Goal: Contribute content

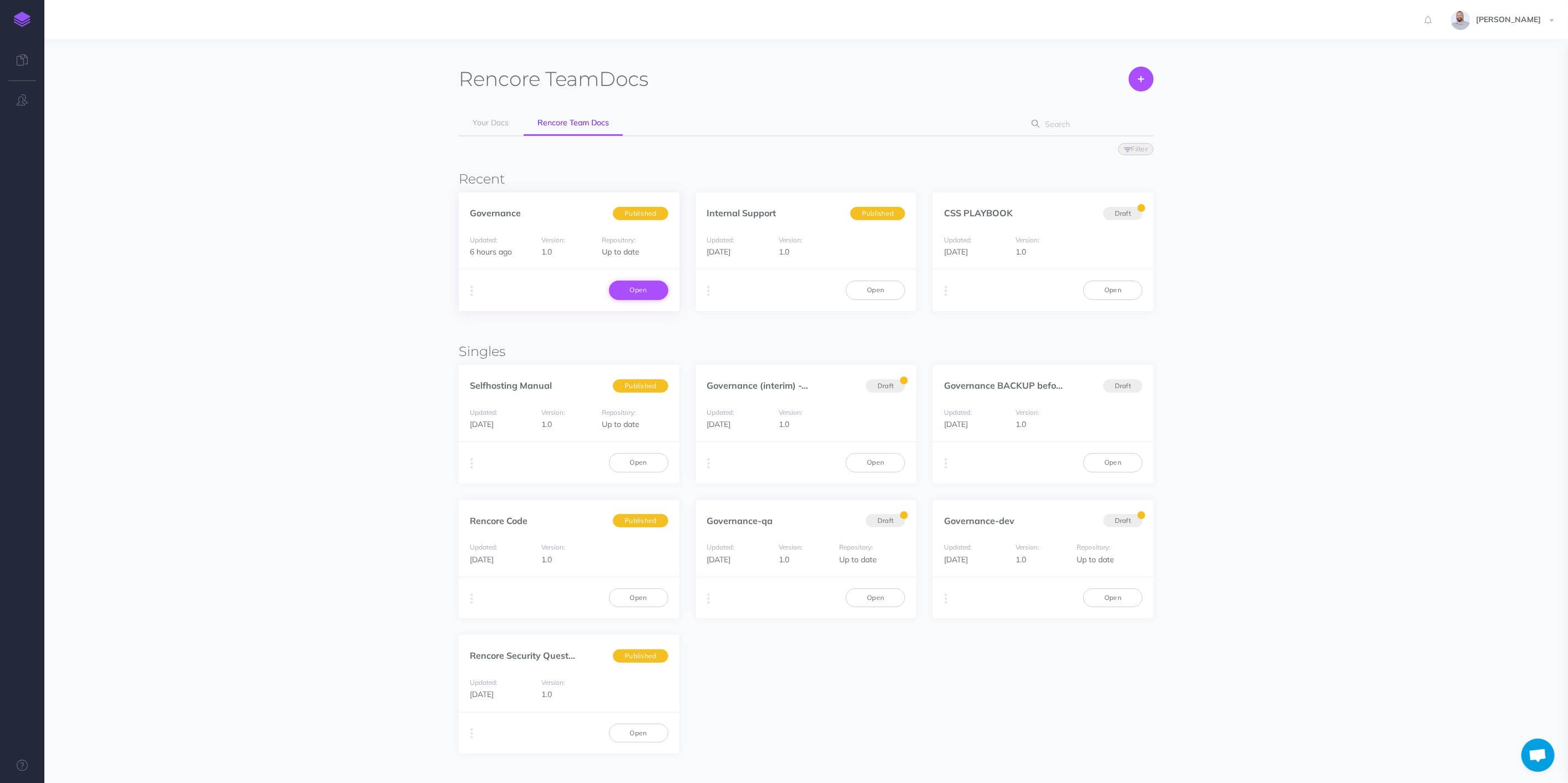
click at [636, 294] on link "Open" at bounding box center [639, 290] width 60 height 19
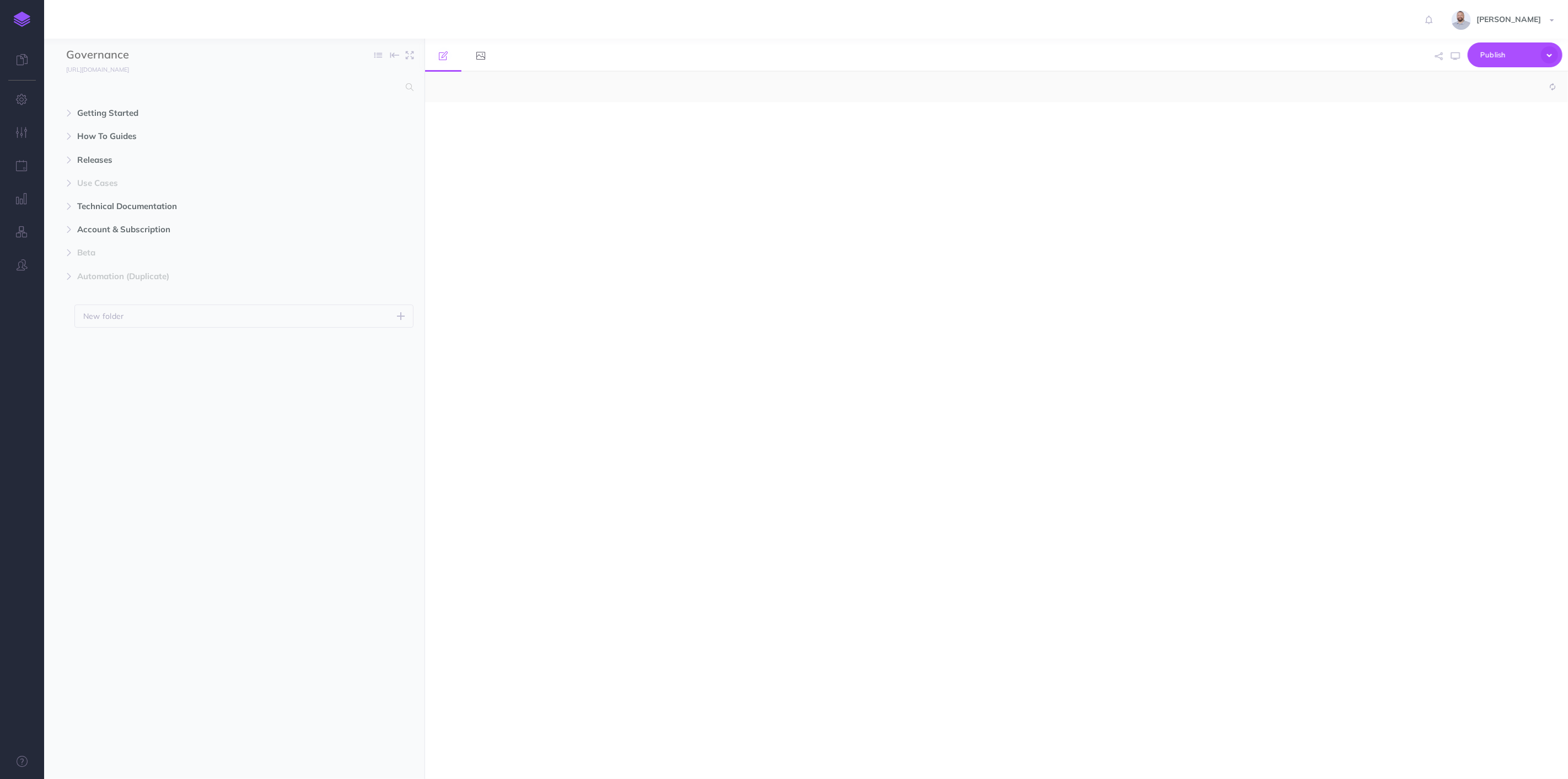
select select "null"
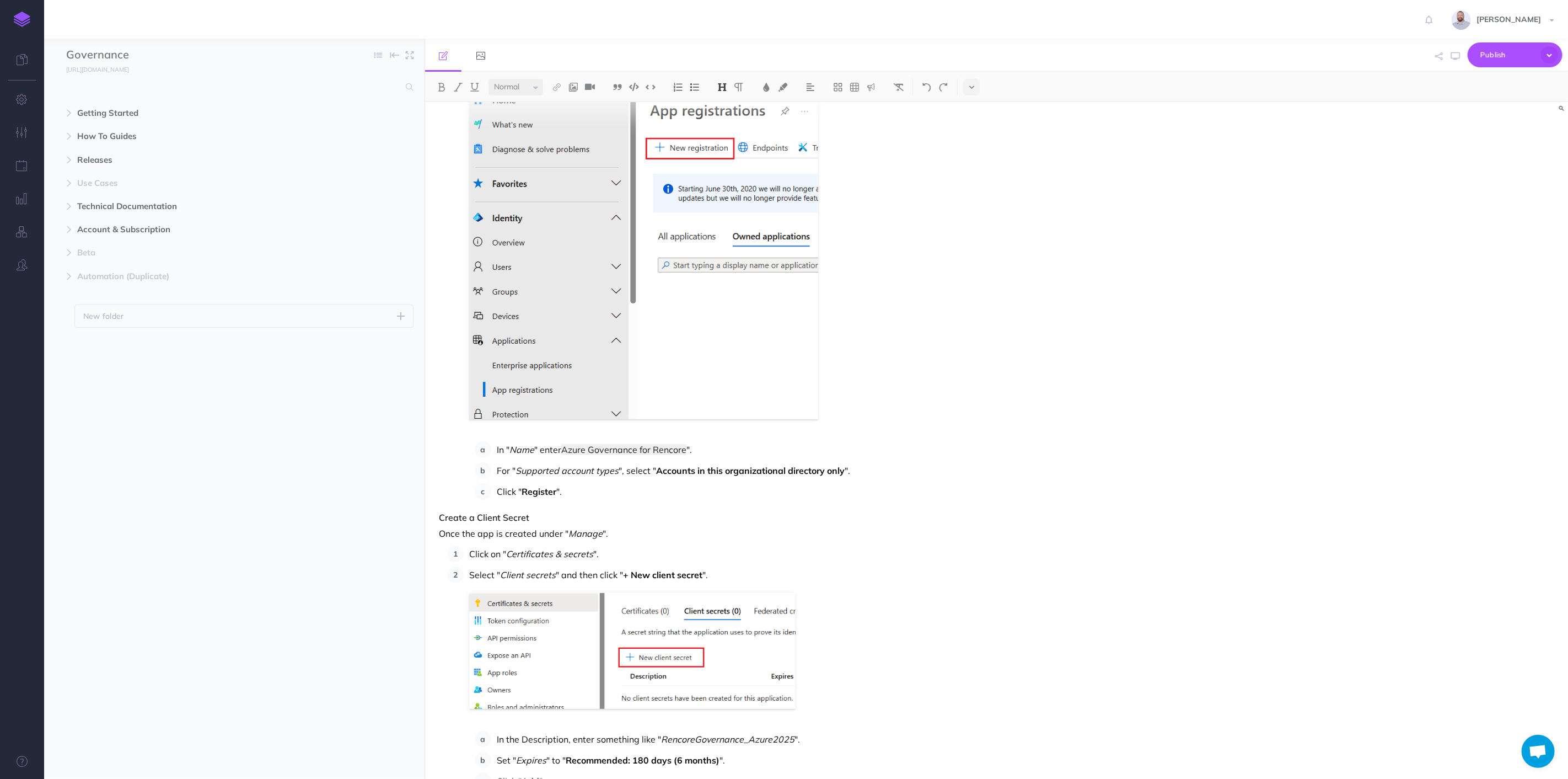
scroll to position [245, 0]
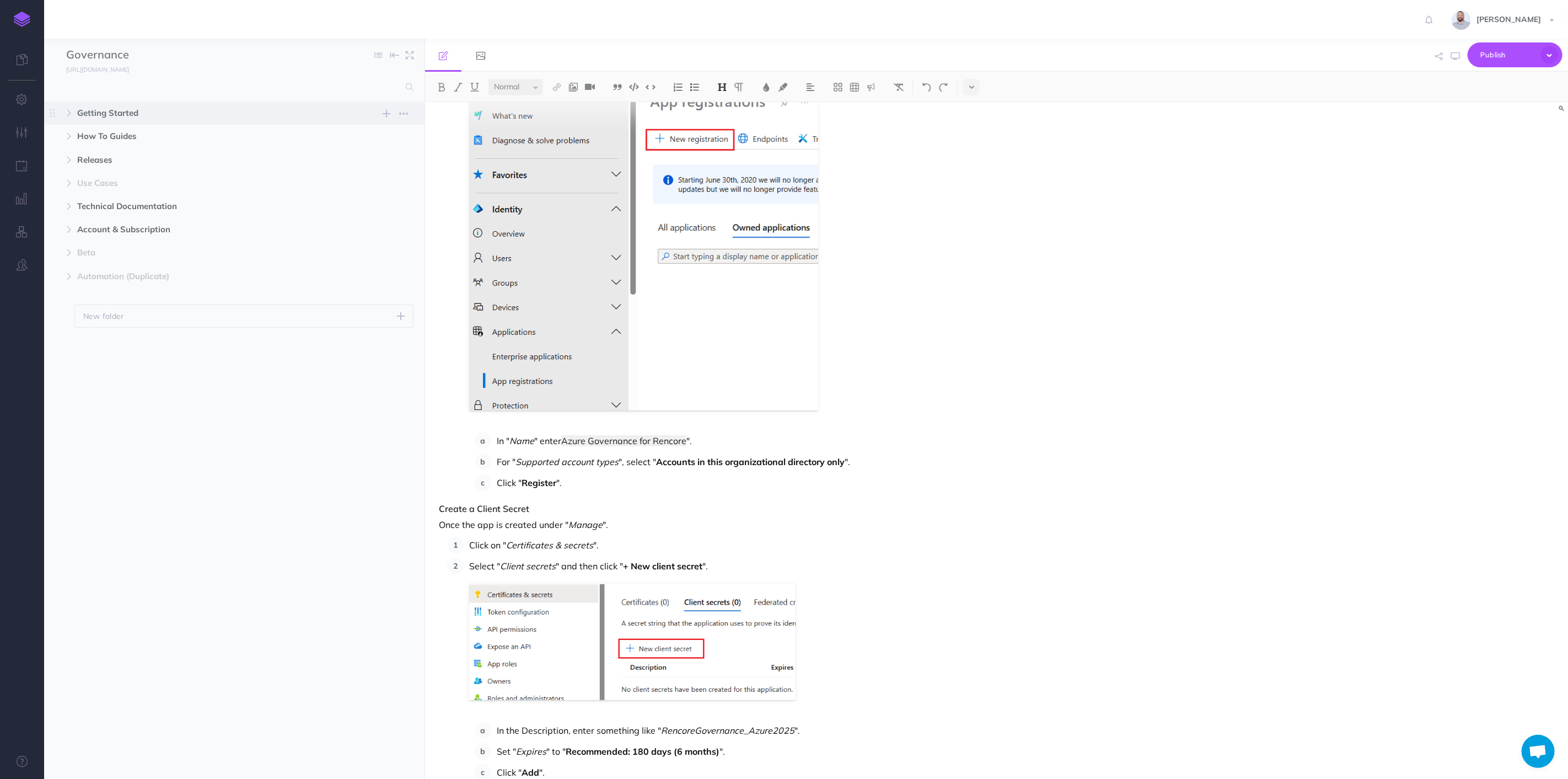
click at [107, 112] on span "Getting Started" at bounding box center [211, 113] width 268 height 13
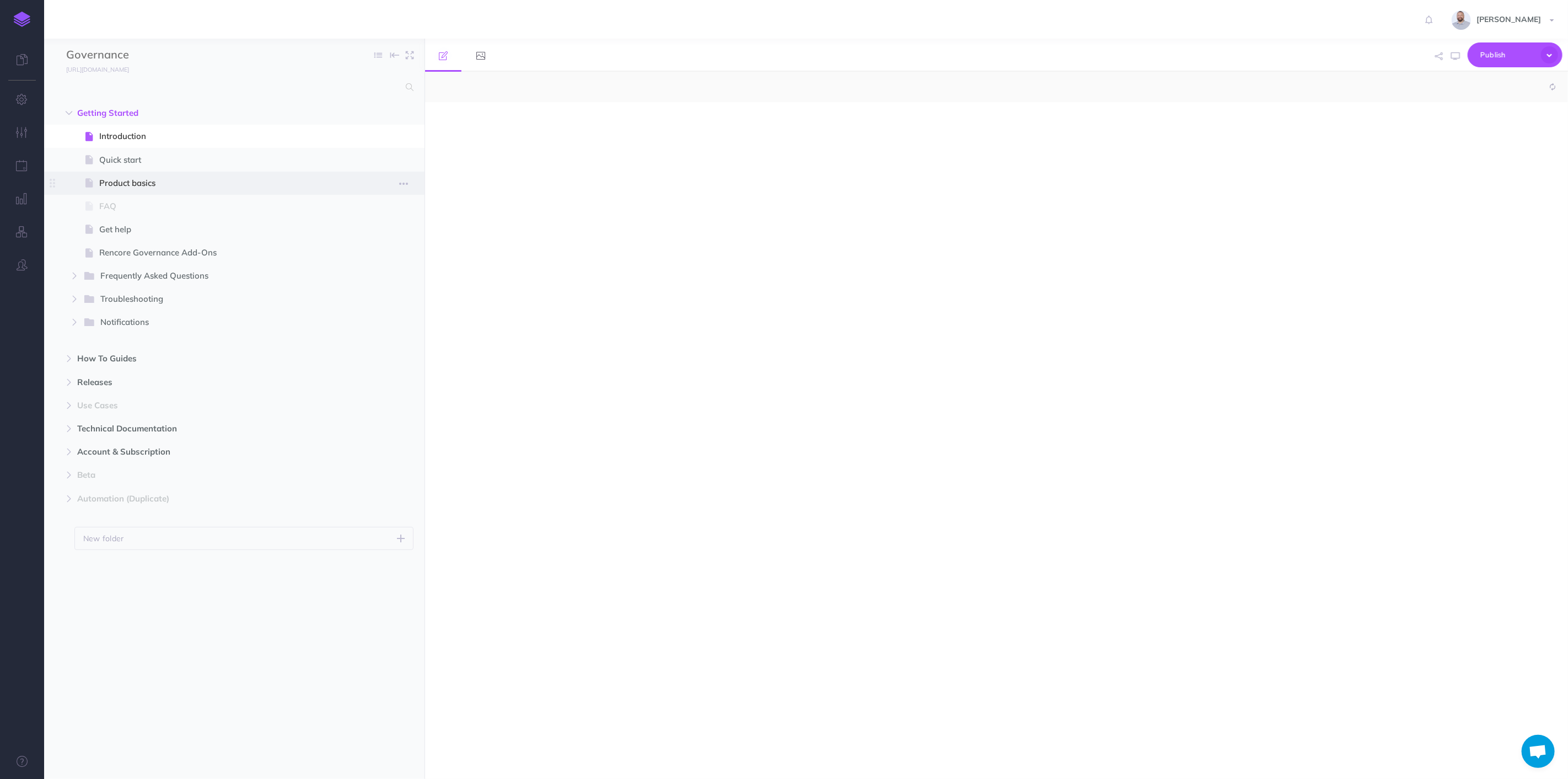
select select "null"
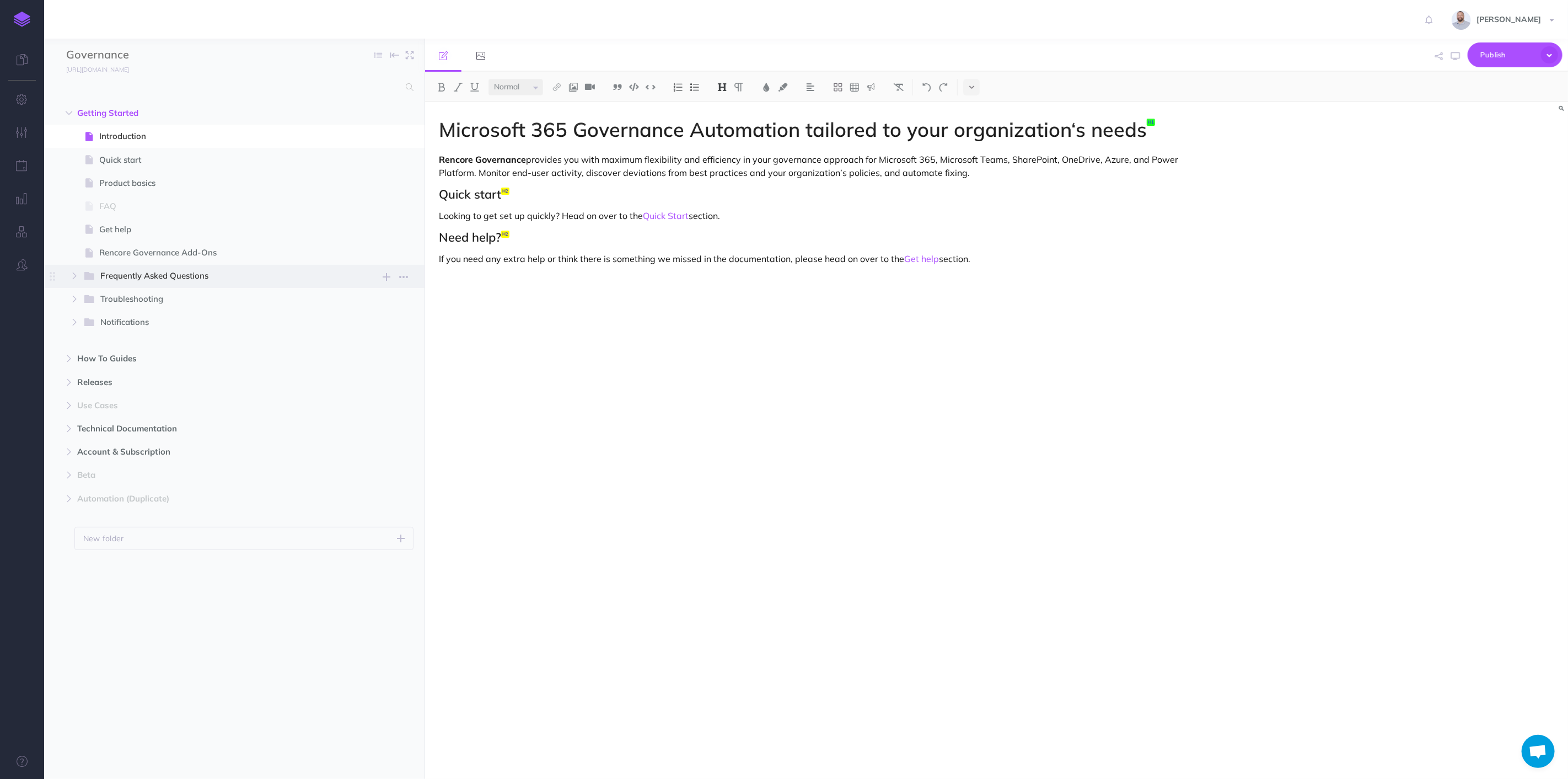
click at [142, 270] on span "Frequently Asked Questions" at bounding box center [221, 277] width 242 height 14
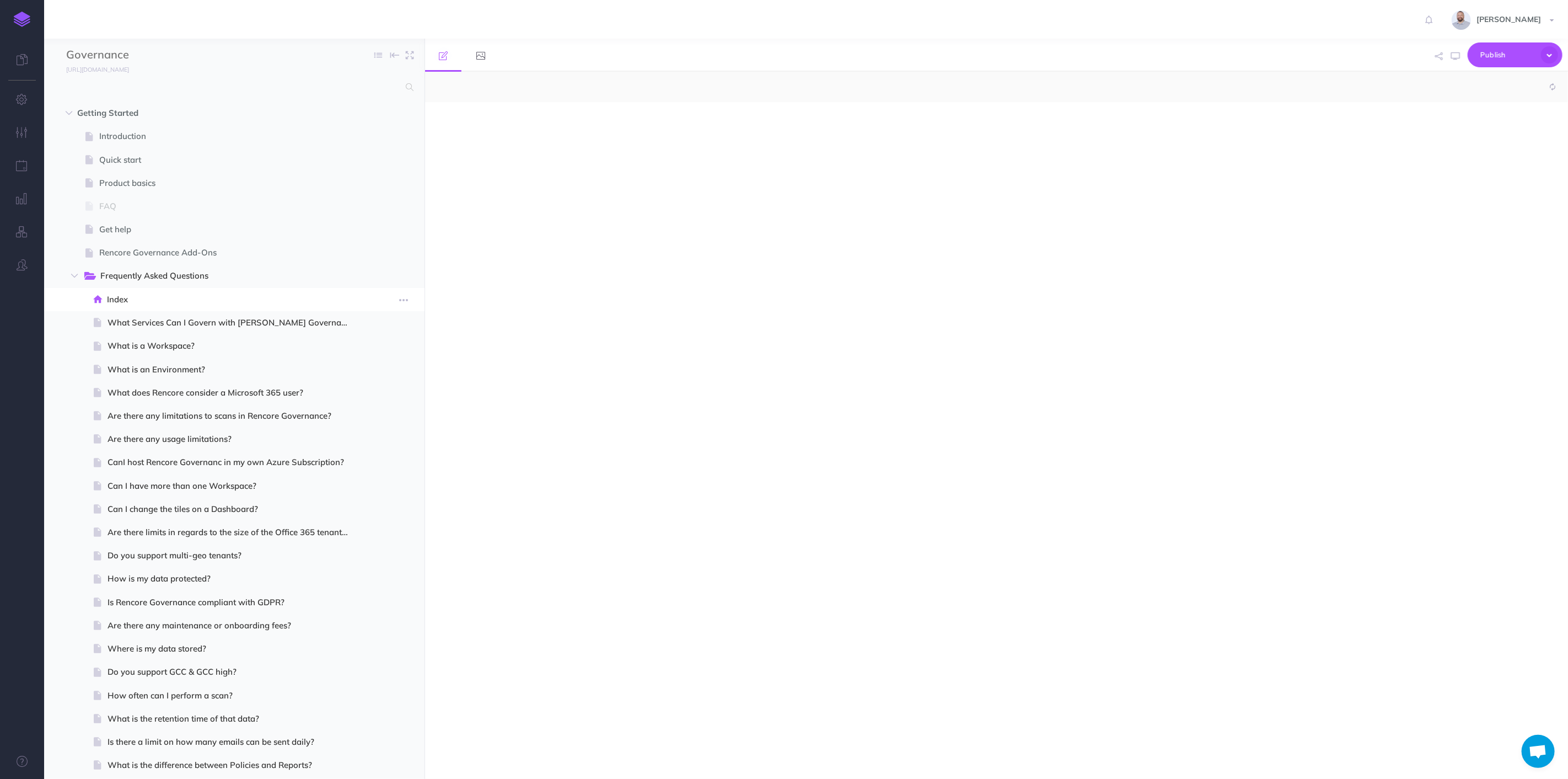
select select "null"
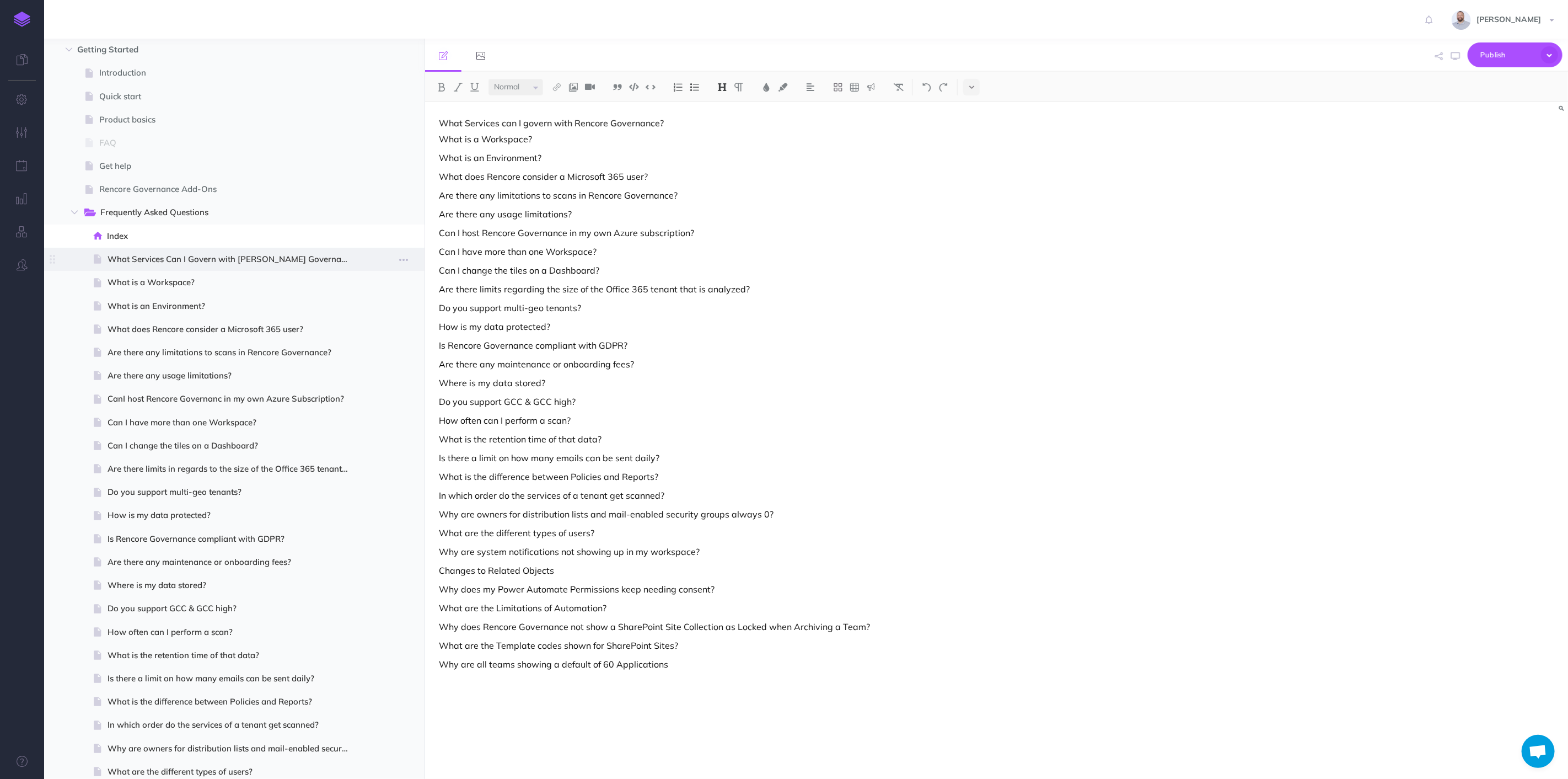
scroll to position [61, 0]
click at [178, 338] on span "What does Rencore consider a Microsoft 365 user?" at bounding box center [233, 332] width 251 height 13
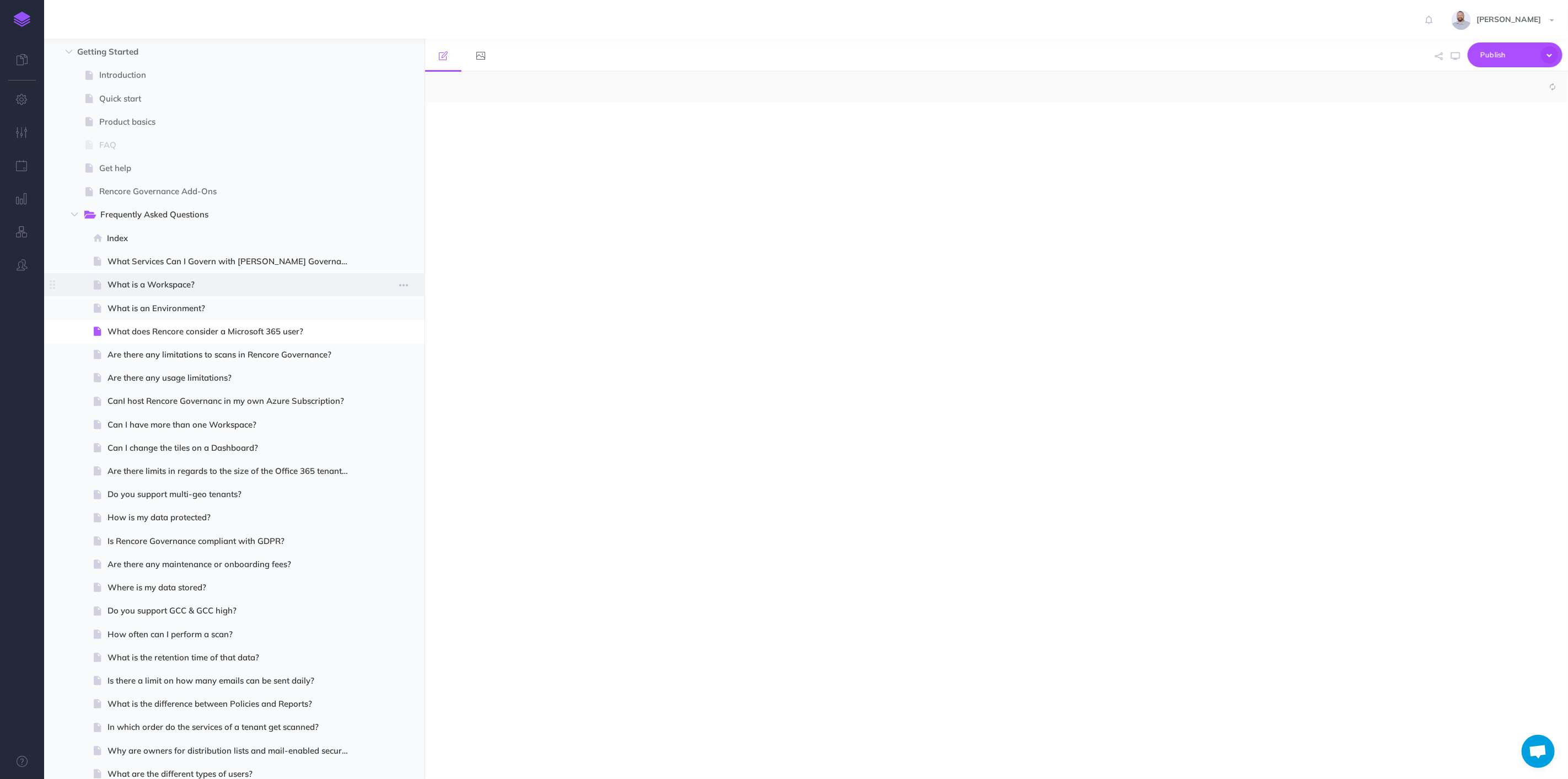
select select "null"
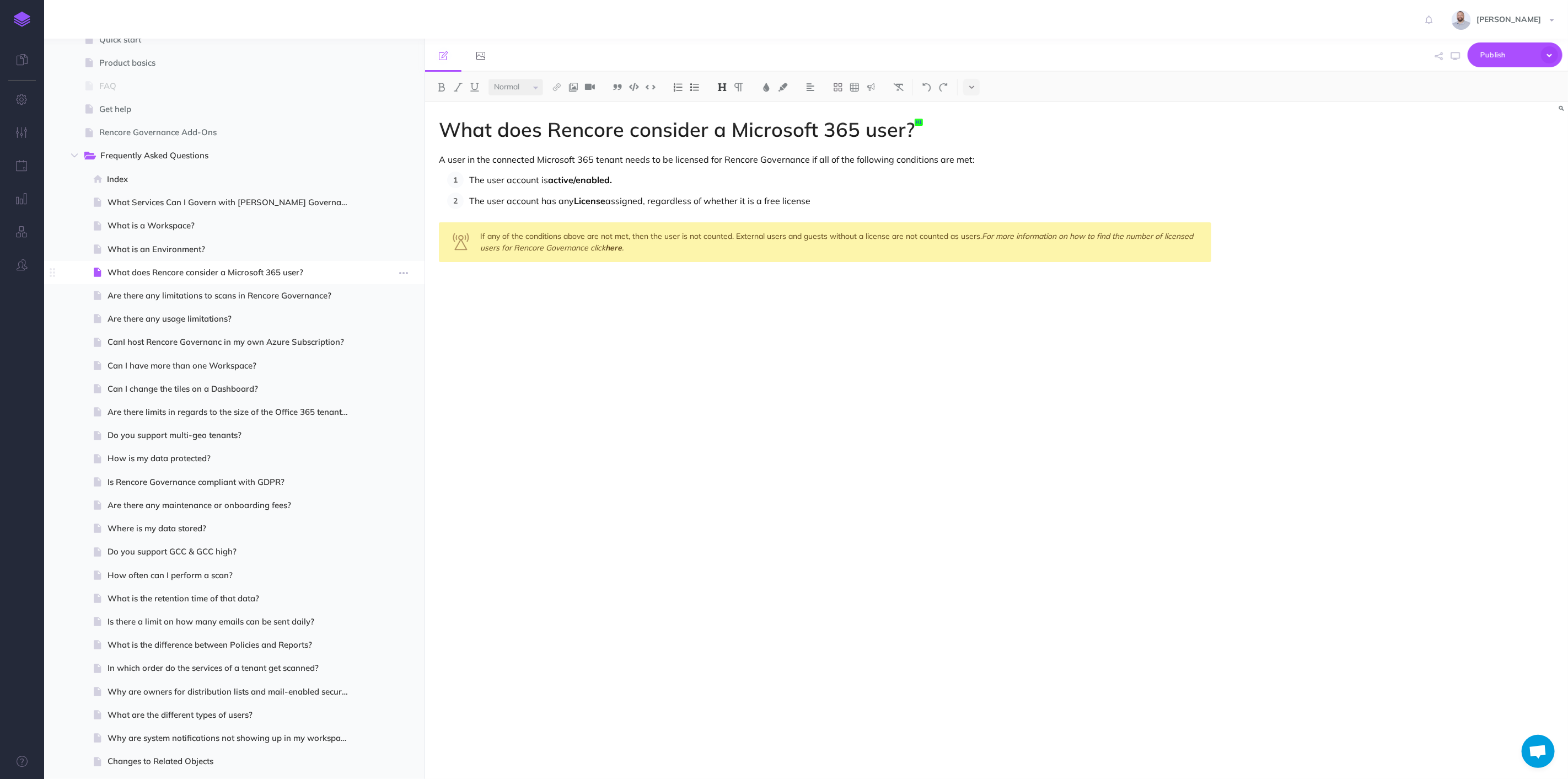
scroll to position [122, 0]
click at [168, 300] on span at bounding box center [234, 294] width 381 height 23
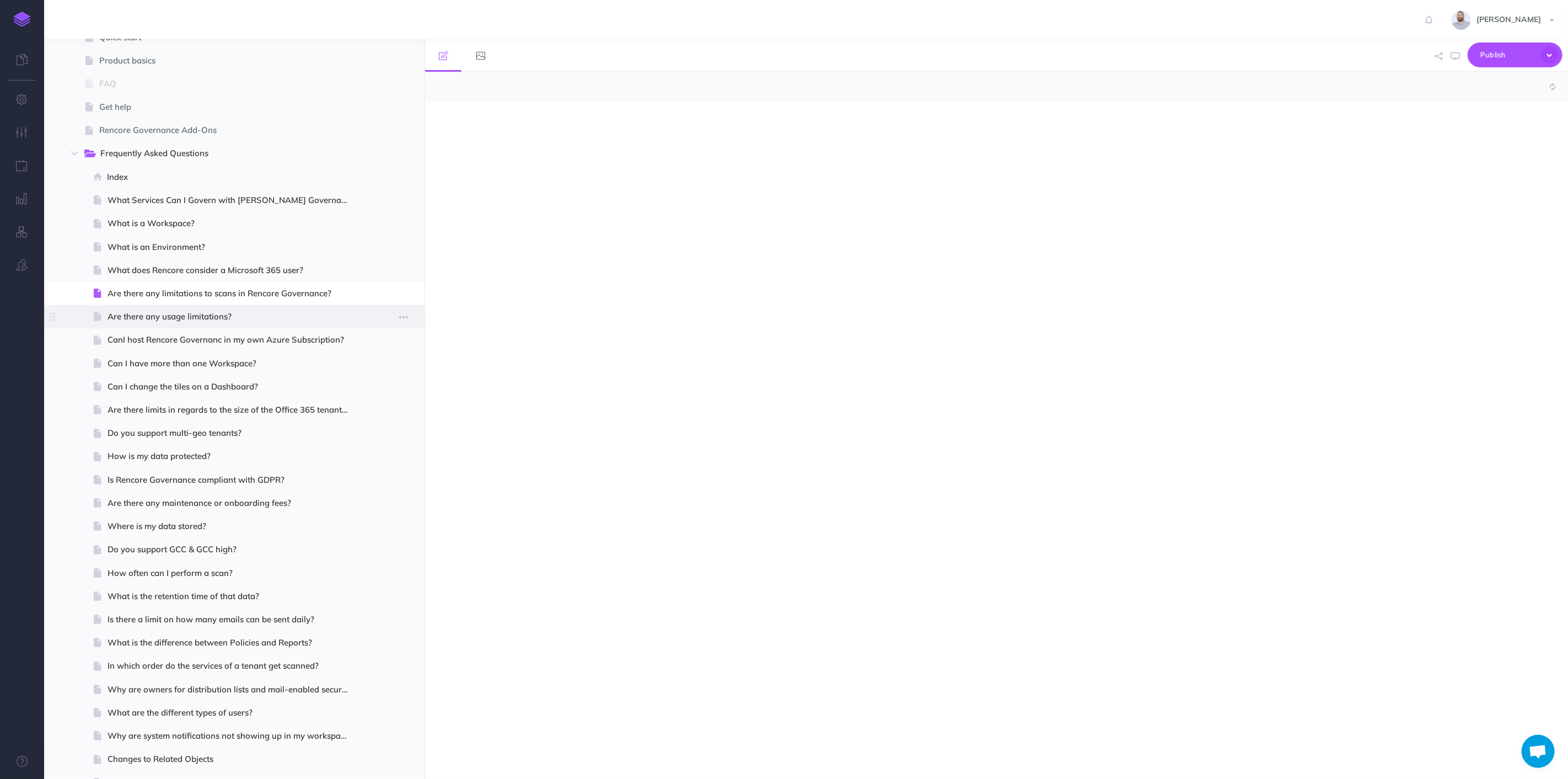
select select "null"
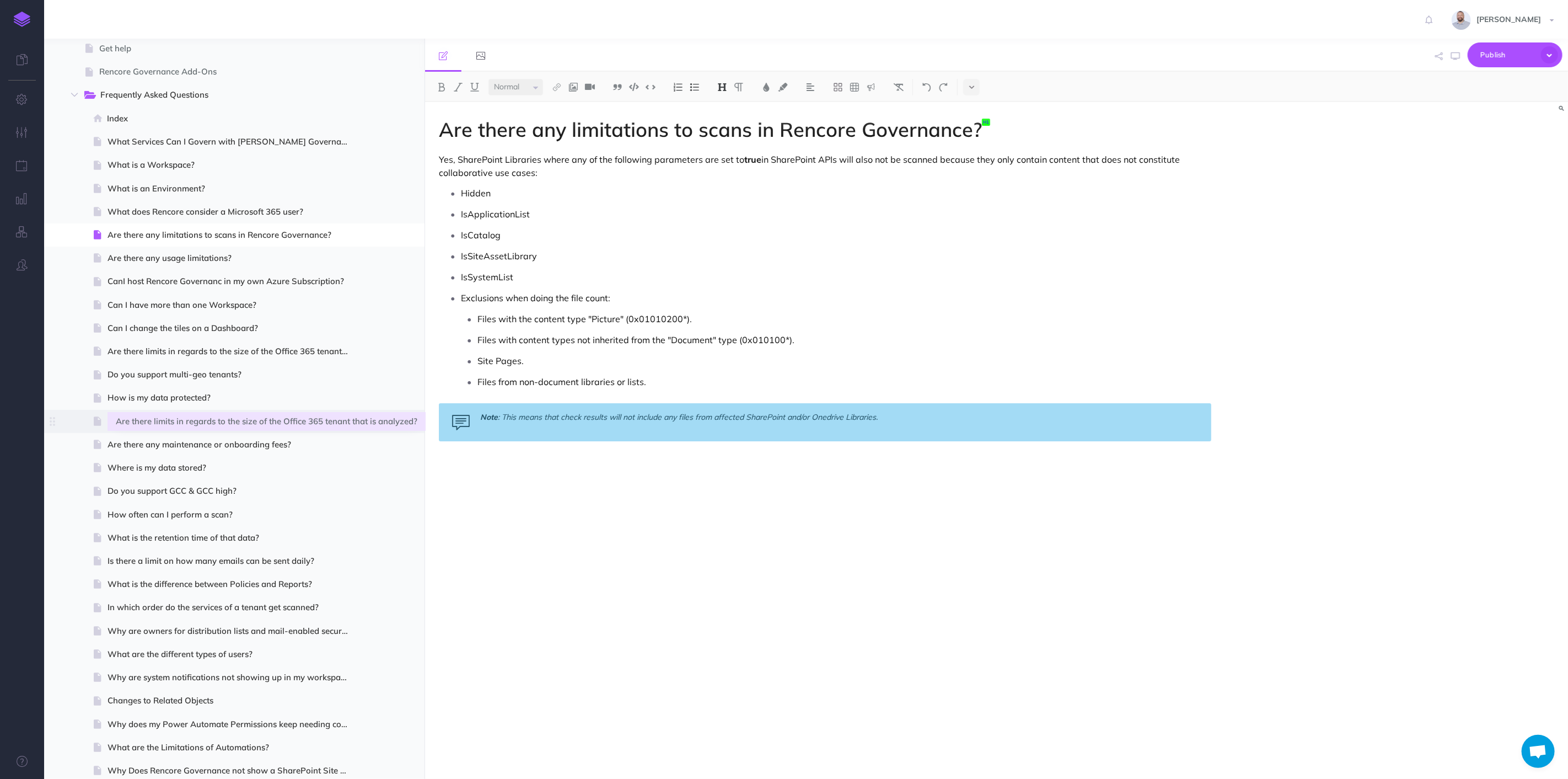
scroll to position [183, 0]
click at [755, 273] on p "IsSystemList" at bounding box center [836, 277] width 751 height 16
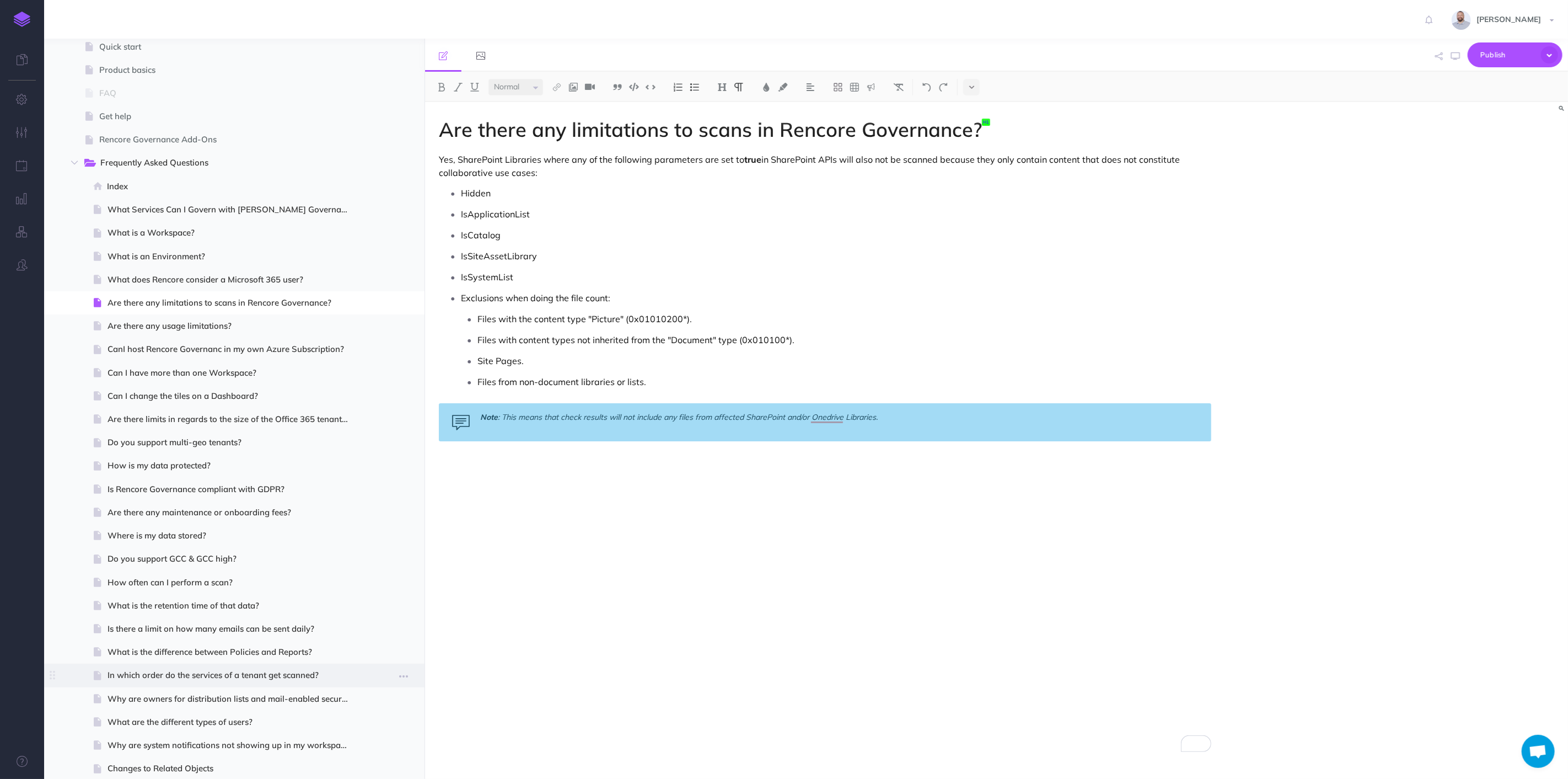
scroll to position [107, 0]
click at [195, 281] on span "What does Rencore consider a Microsoft 365 user?" at bounding box center [233, 286] width 251 height 13
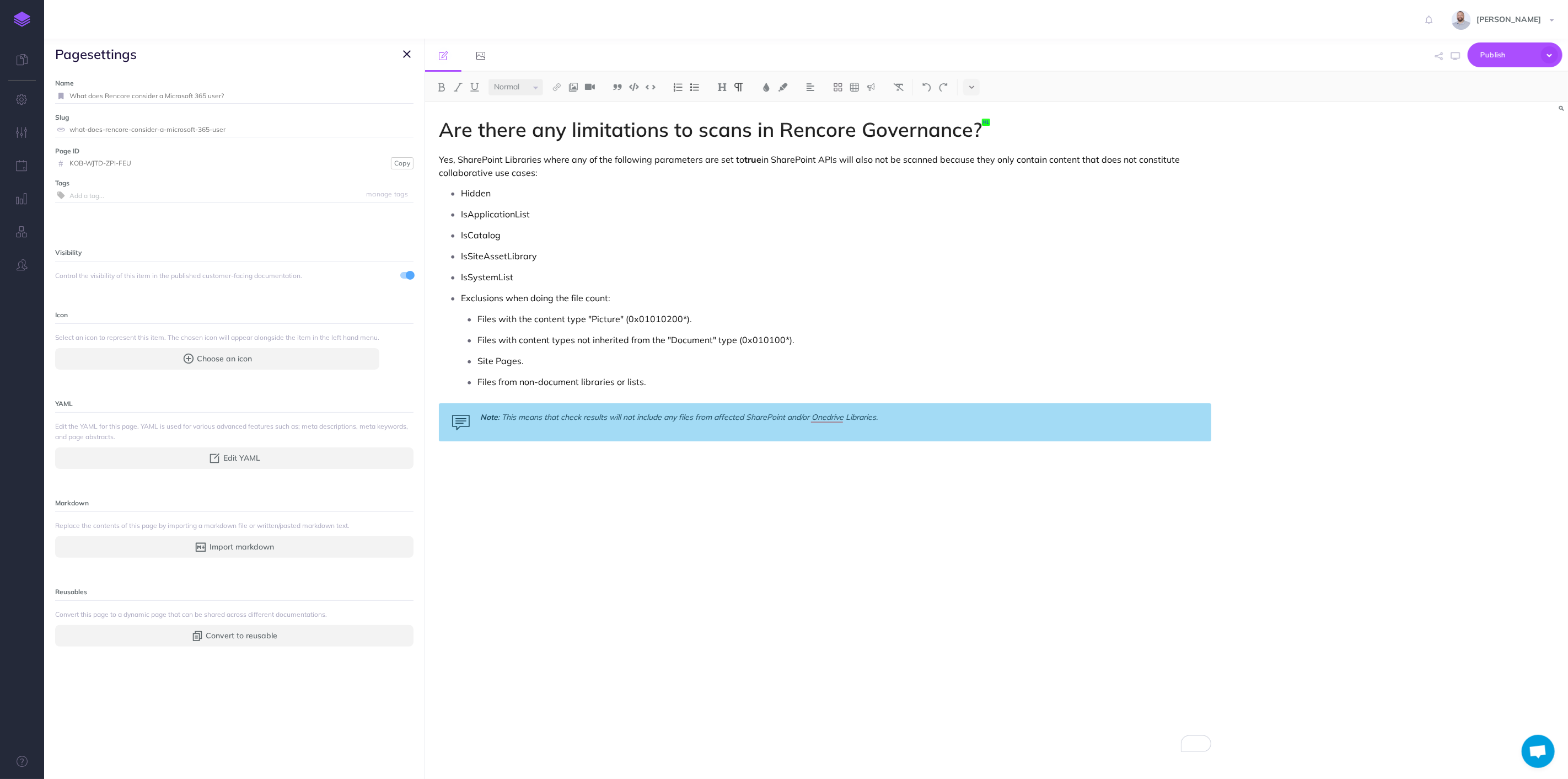
drag, startPoint x: 859, startPoint y: 297, endPoint x: 868, endPoint y: 293, distance: 9.8
click at [860, 297] on p "Exclusions when doing the file count:" at bounding box center [836, 297] width 751 height 16
click at [408, 54] on icon "button" at bounding box center [407, 54] width 8 height 13
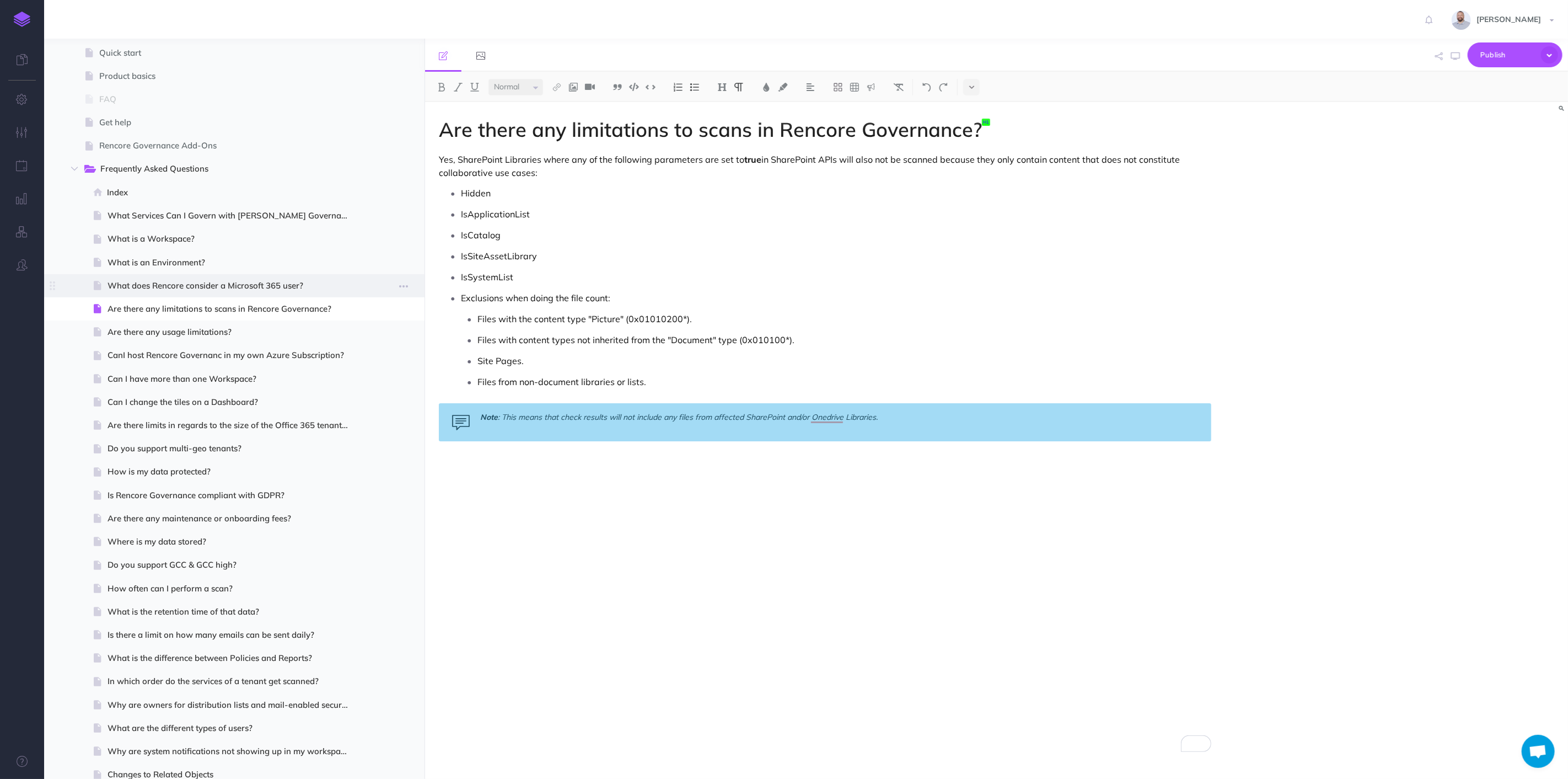
click at [205, 284] on span "What does Rencore consider a Microsoft 365 user?" at bounding box center [233, 286] width 251 height 13
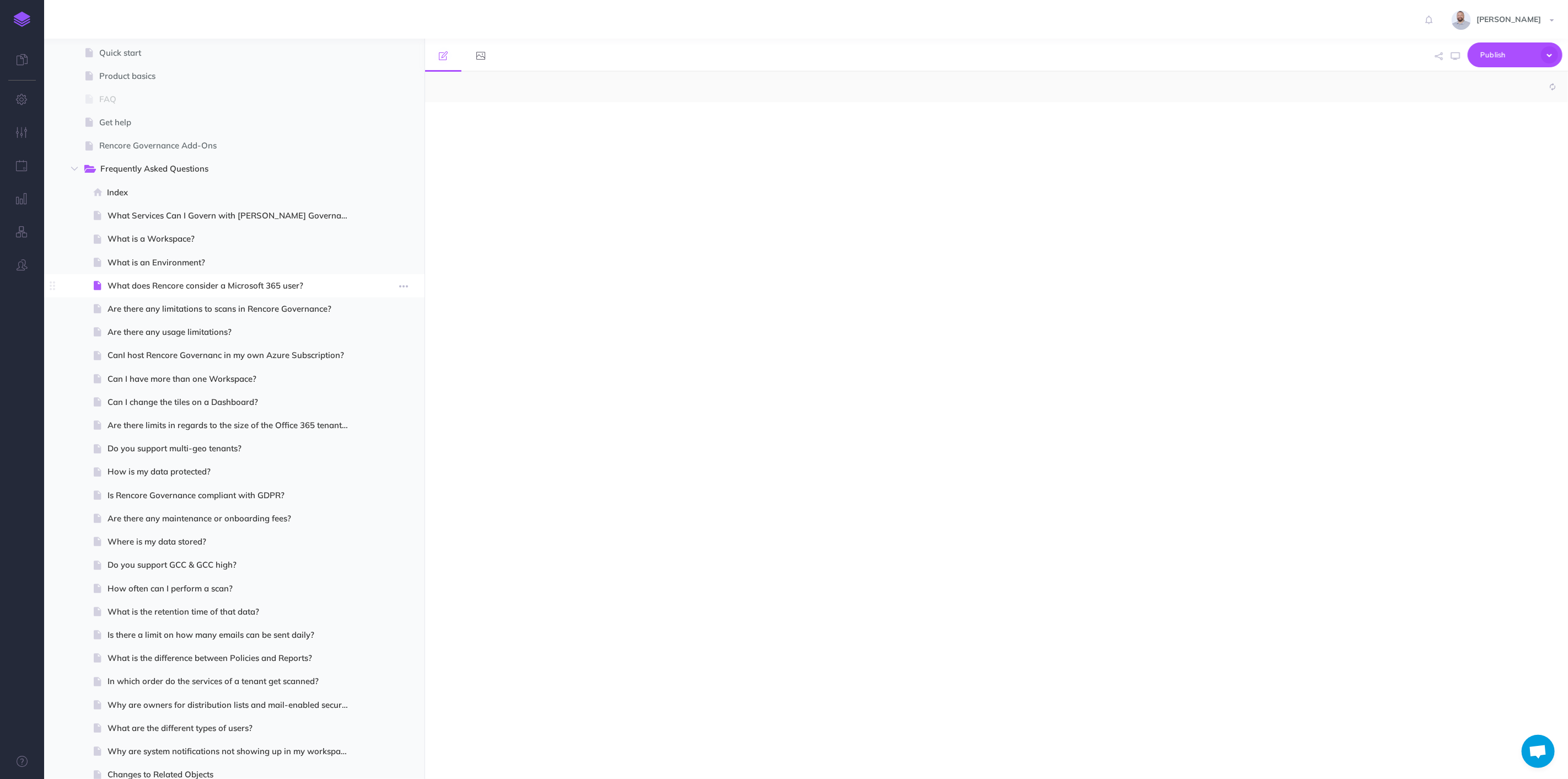
select select "null"
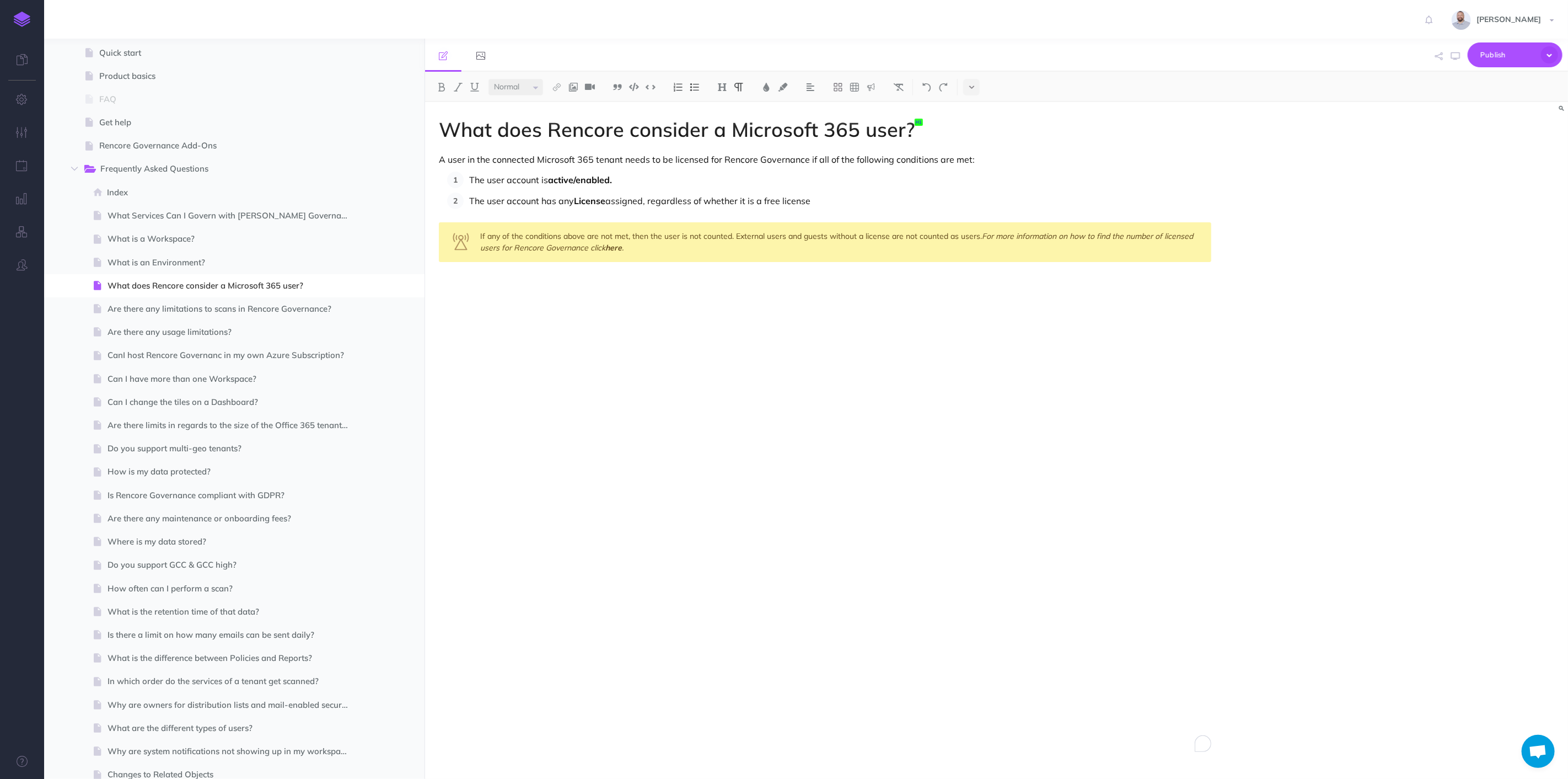
click at [750, 298] on div "What does Rencore consider a Microsoft 365 user? A user in the connected Micros…" at bounding box center [824, 435] width 800 height 666
click at [666, 257] on div "If any of the conditions above are not met, then the user is not counted. Exter…" at bounding box center [825, 242] width 772 height 40
click at [622, 180] on p "The user account is active/enabled." at bounding box center [841, 180] width 742 height 16
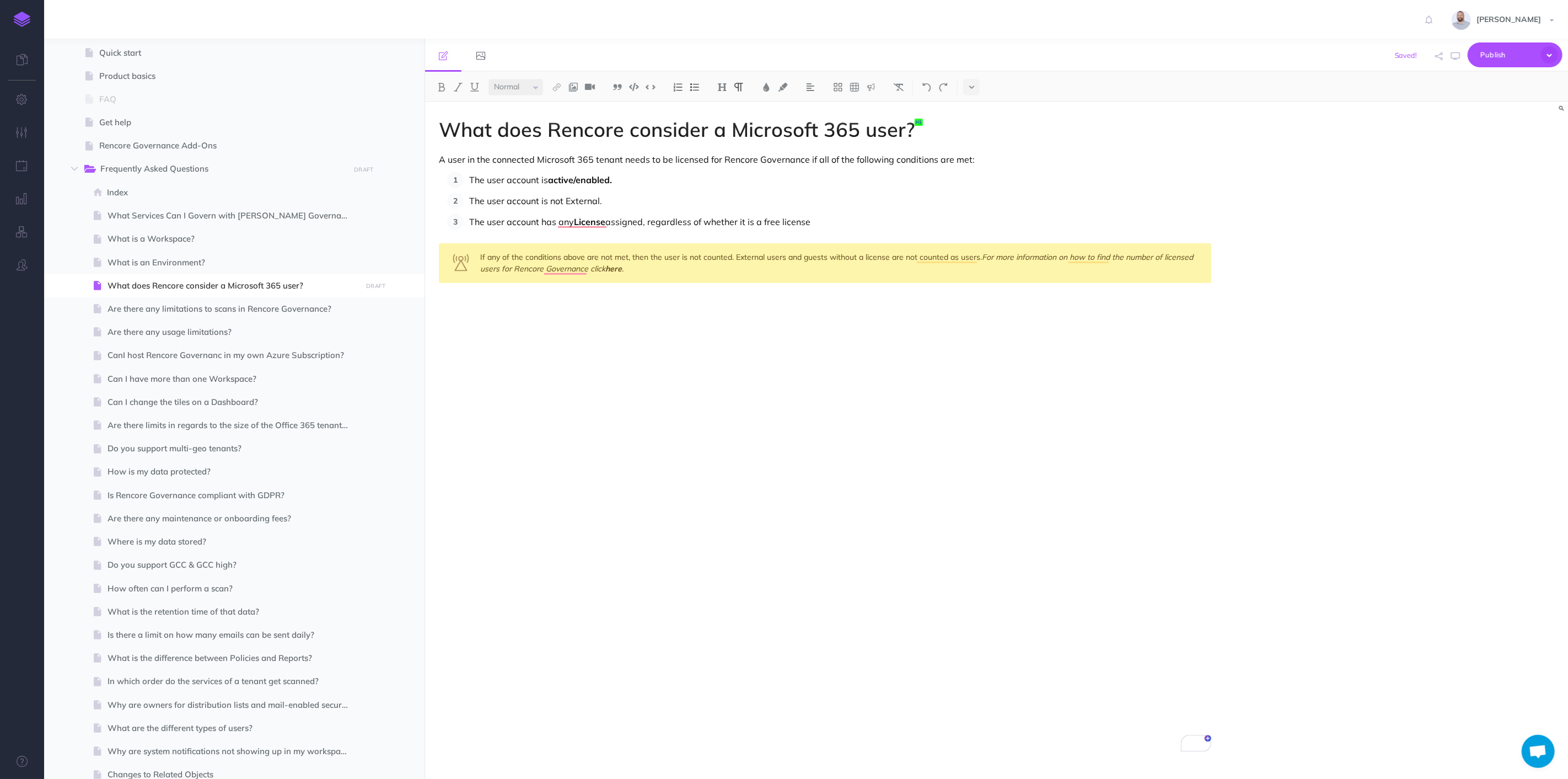
click at [577, 203] on p "The user account is not External." at bounding box center [841, 200] width 742 height 16
click at [439, 83] on img at bounding box center [441, 87] width 10 height 9
click at [621, 199] on p "The user account is not External ." at bounding box center [841, 200] width 742 height 16
click at [647, 204] on p "The user account is not External ." at bounding box center [841, 200] width 742 height 16
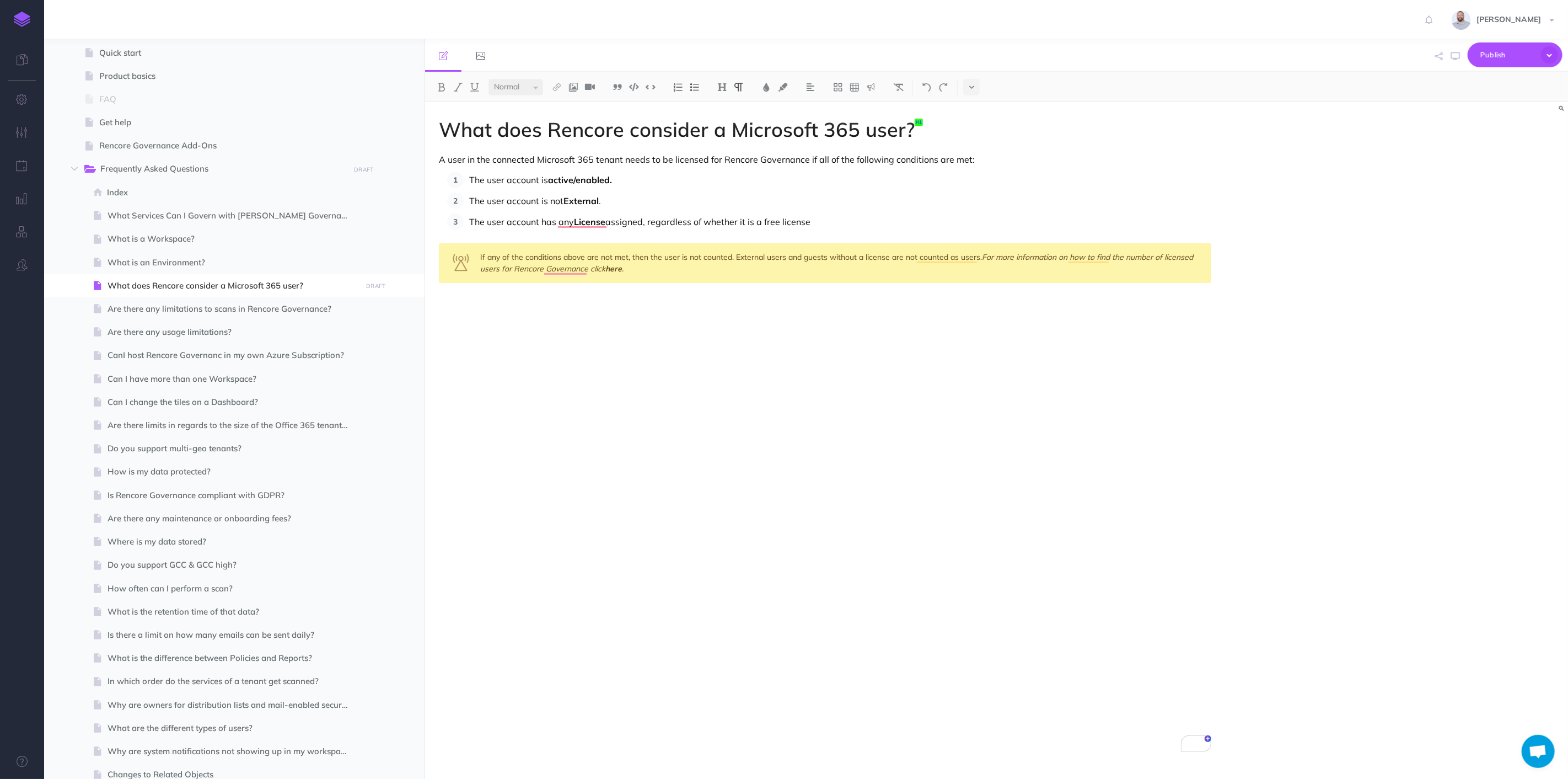
click at [647, 202] on p "The user account is not External ." at bounding box center [841, 200] width 742 height 16
click at [612, 204] on p "The user account is not External ." at bounding box center [841, 200] width 742 height 16
click at [639, 202] on p "The user account is not External ." at bounding box center [841, 200] width 742 height 16
click at [499, 222] on p "The user account has any License assigned, regardless of whether it is a free l…" at bounding box center [841, 222] width 742 height 16
click at [907, 217] on p "The user account has any License assigned, regardless of whether it is a free l…" at bounding box center [841, 222] width 742 height 16
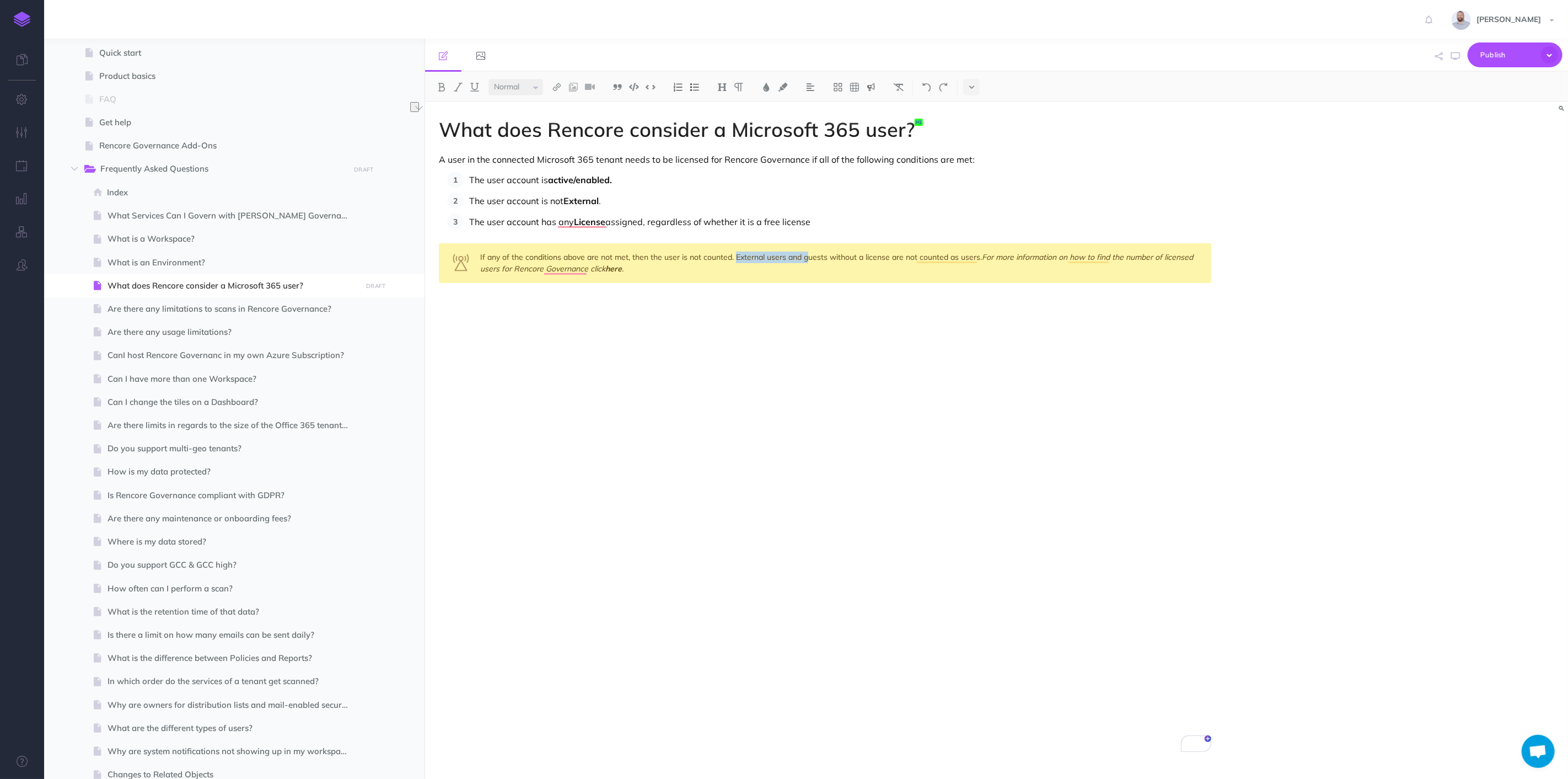
drag, startPoint x: 806, startPoint y: 257, endPoint x: 735, endPoint y: 258, distance: 71.0
click at [735, 258] on div "If any of the conditions above are not met, then the user is not counted. Exter…" at bounding box center [825, 263] width 772 height 40
click at [801, 218] on p "The user account has any License assigned, regardless of whether it is a free l…" at bounding box center [841, 222] width 742 height 16
click at [822, 222] on p "The user account has any License assigned, regardless of whether it is a free l…" at bounding box center [841, 222] width 742 height 16
click at [642, 194] on p "The user account is not External ." at bounding box center [841, 200] width 742 height 16
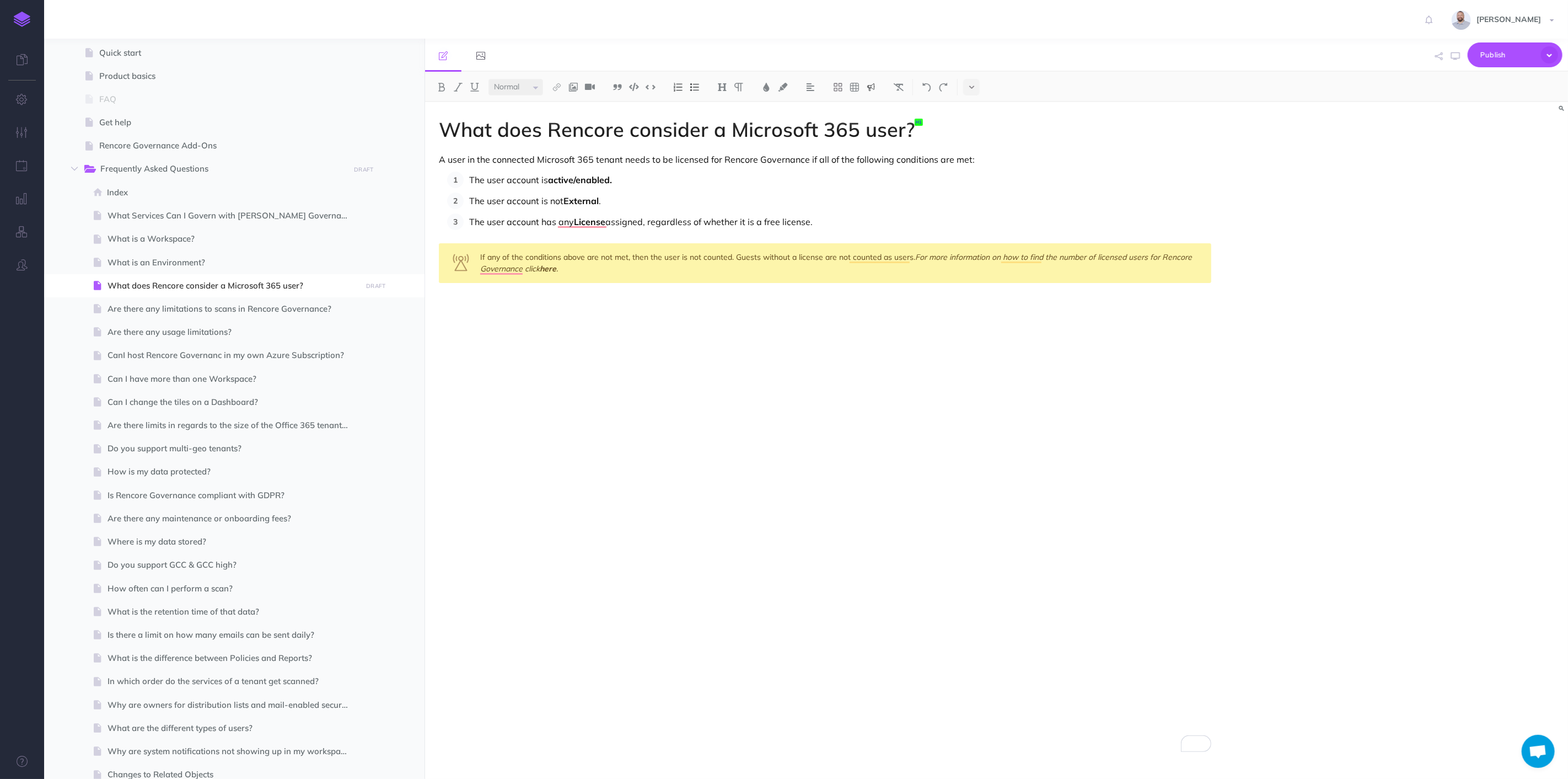
click at [789, 258] on div "If any of the conditions above are not met, then the user is not counted. Guest…" at bounding box center [825, 263] width 772 height 40
drag, startPoint x: 789, startPoint y: 258, endPoint x: 734, endPoint y: 255, distance: 55.1
click at [734, 255] on div "If any of the conditions above are not met, then the user is not counted. Inter…" at bounding box center [825, 263] width 772 height 40
click at [833, 256] on div "If any of the conditions above are not met, then the user is not counted. Inter…" at bounding box center [825, 263] width 772 height 40
drag, startPoint x: 786, startPoint y: 257, endPoint x: 734, endPoint y: 256, distance: 52.0
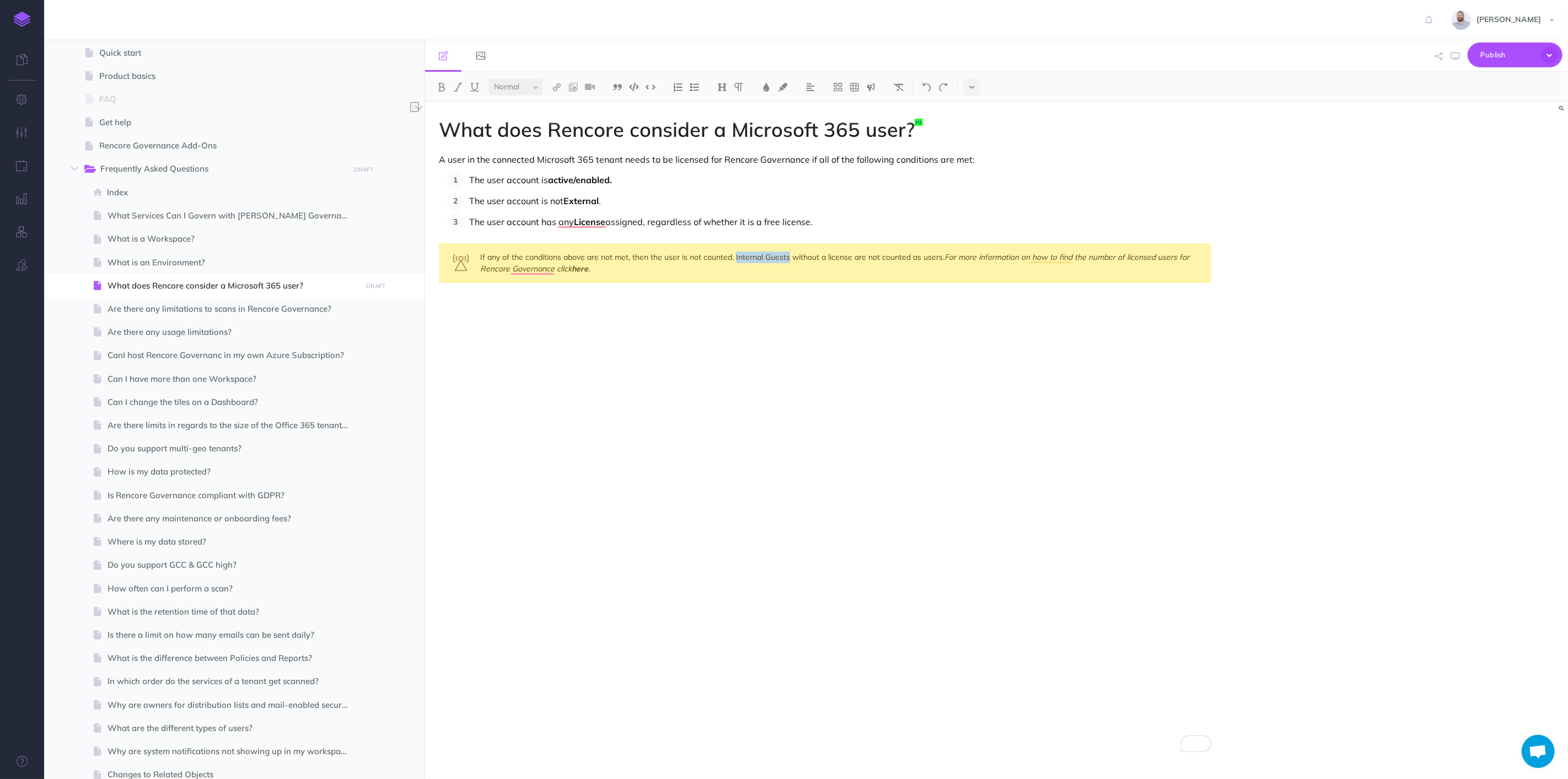
click at [734, 256] on div "If any of the conditions above are not met, then the user is not counted. Inter…" at bounding box center [825, 263] width 772 height 40
click at [559, 84] on img at bounding box center [557, 87] width 10 height 9
click at [559, 122] on icon at bounding box center [557, 123] width 9 height 8
select select
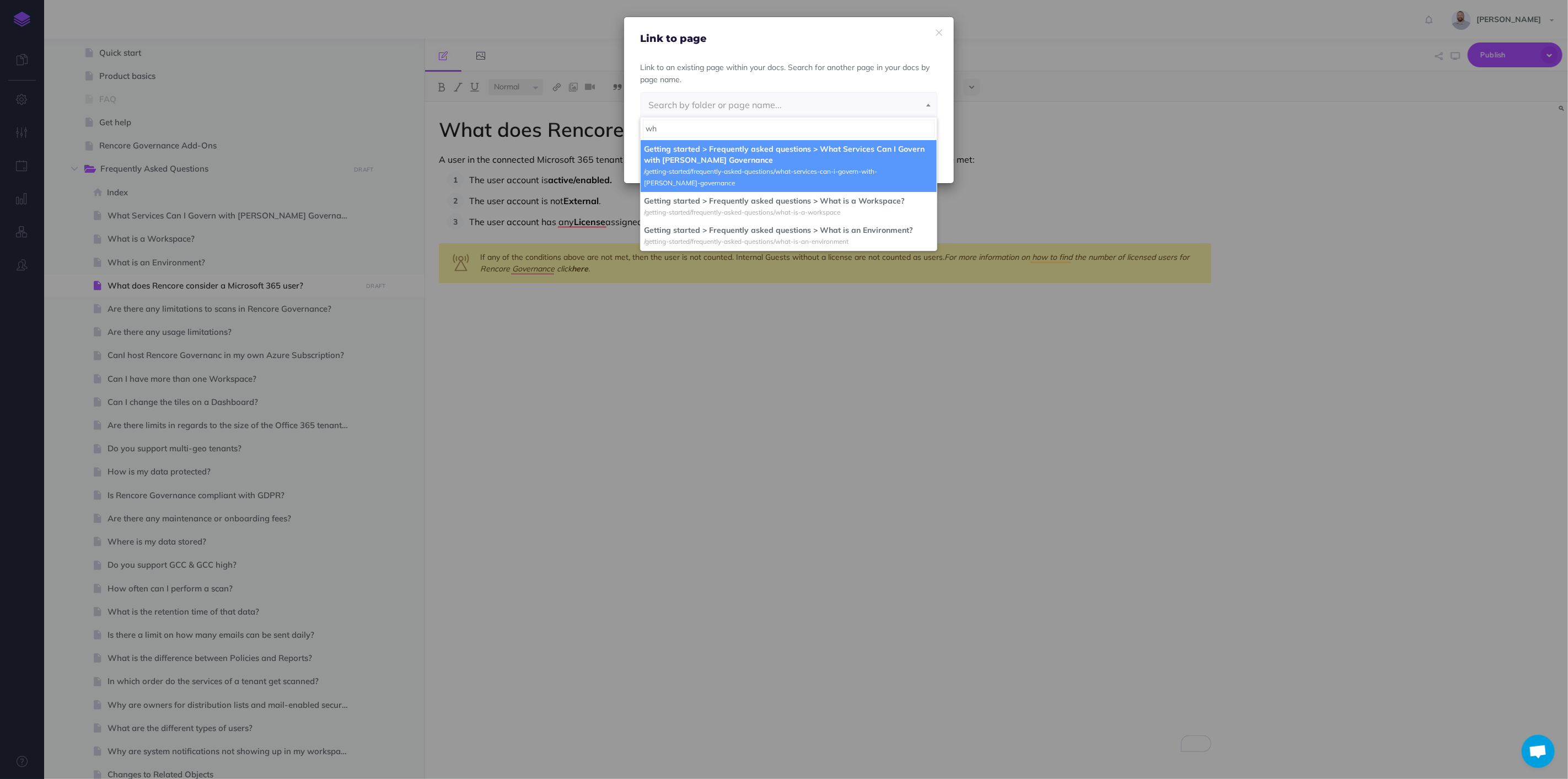
type input "w"
type input "users"
select select "XNJ-F1OI-BPP-WA2"
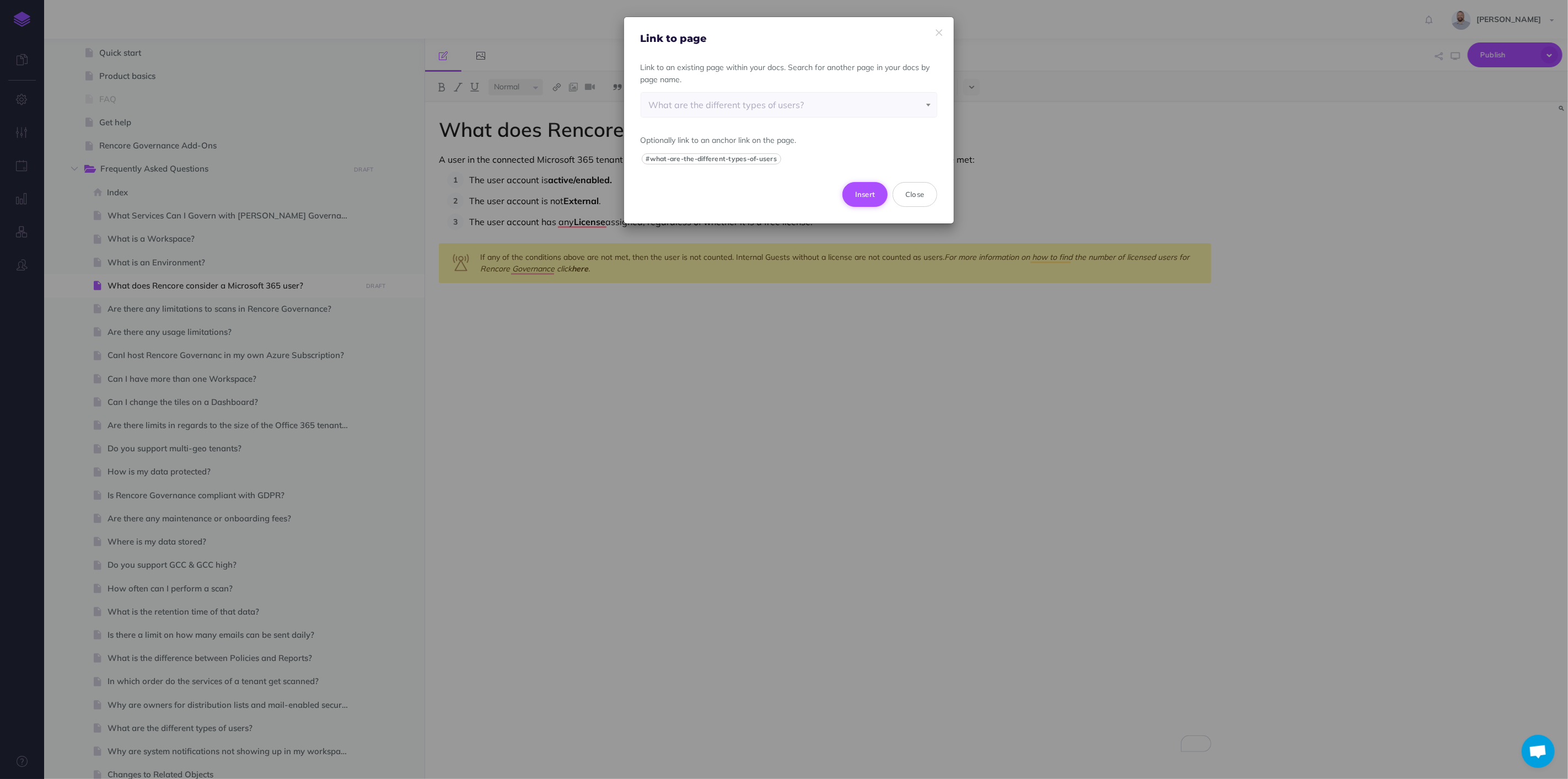
click at [861, 189] on button "Insert" at bounding box center [865, 194] width 46 height 24
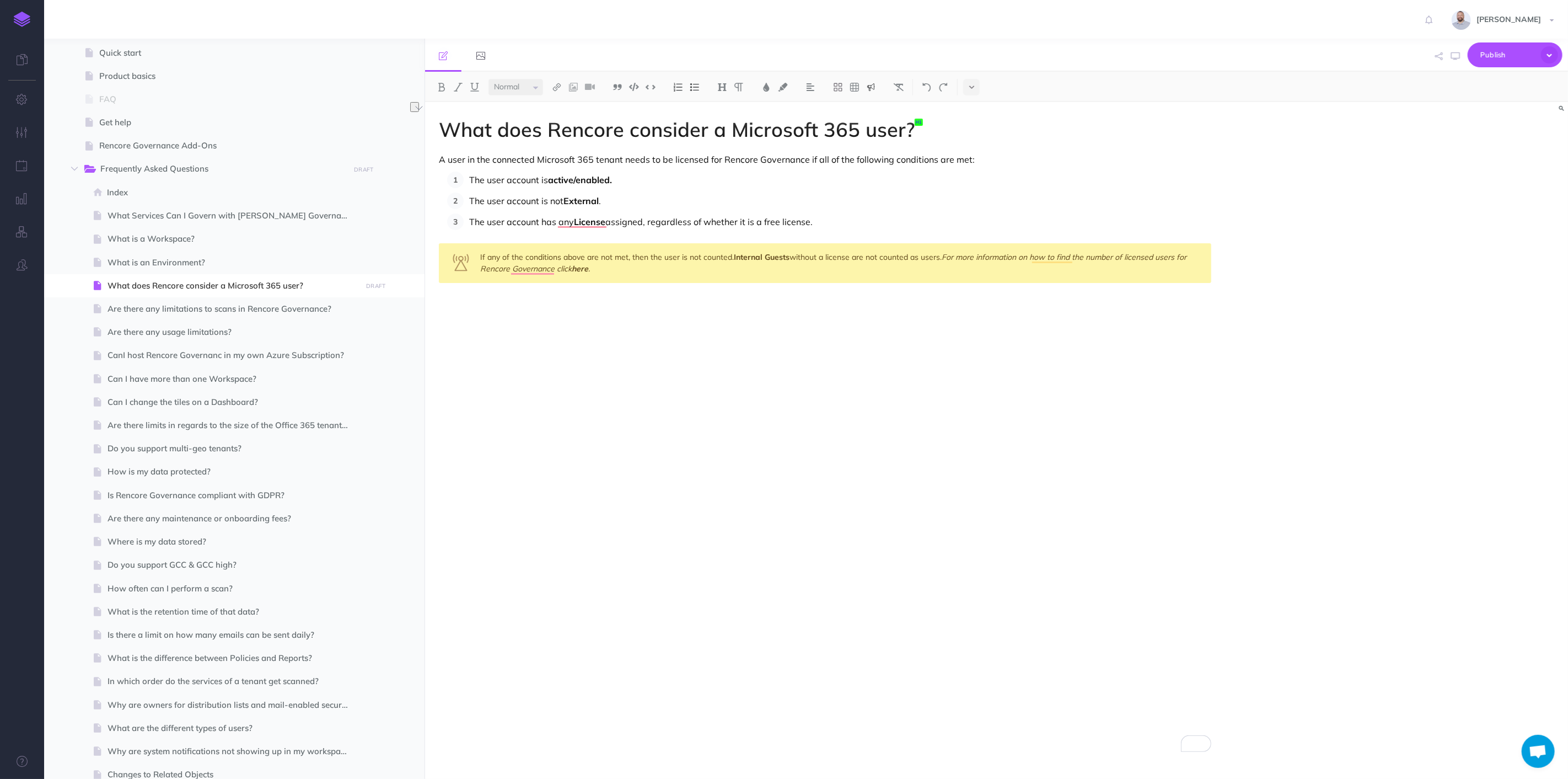
click at [842, 286] on div "What does Rencore consider a Microsoft 365 user? A user in the connected Micros…" at bounding box center [824, 435] width 800 height 666
drag, startPoint x: 816, startPoint y: 258, endPoint x: 827, endPoint y: 258, distance: 11.0
click at [816, 258] on div "If any of the conditions above are not met, then the user is not counted. Inter…" at bounding box center [825, 263] width 772 height 40
drag, startPoint x: 842, startPoint y: 255, endPoint x: 898, endPoint y: 256, distance: 56.0
click at [898, 256] on div "If any of the conditions above are not met, then the user is not counted. Inter…" at bounding box center [825, 263] width 772 height 40
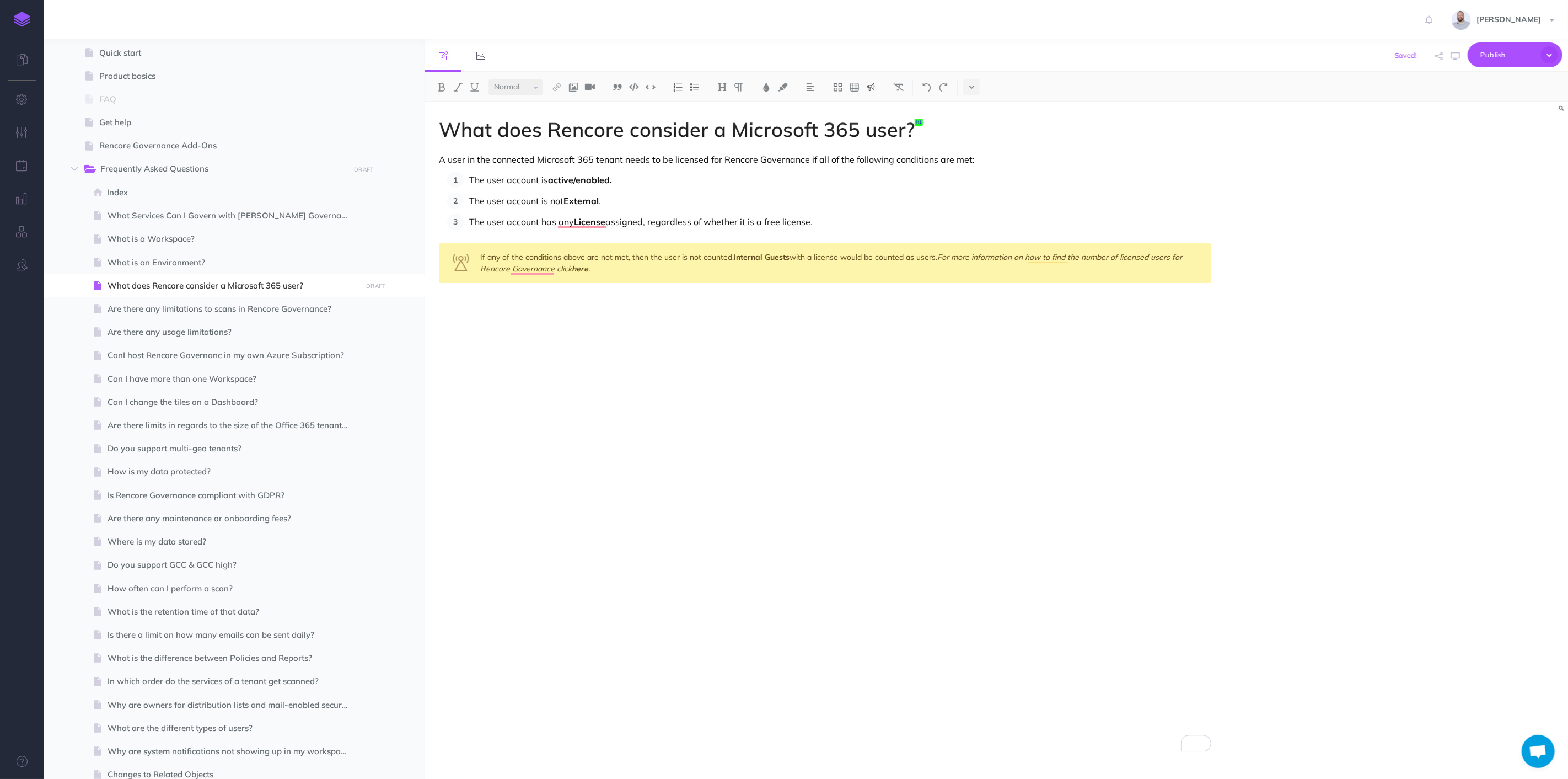
click at [942, 258] on em "For more information on how to find the number of licensed users for Rencore Go…" at bounding box center [832, 263] width 704 height 22
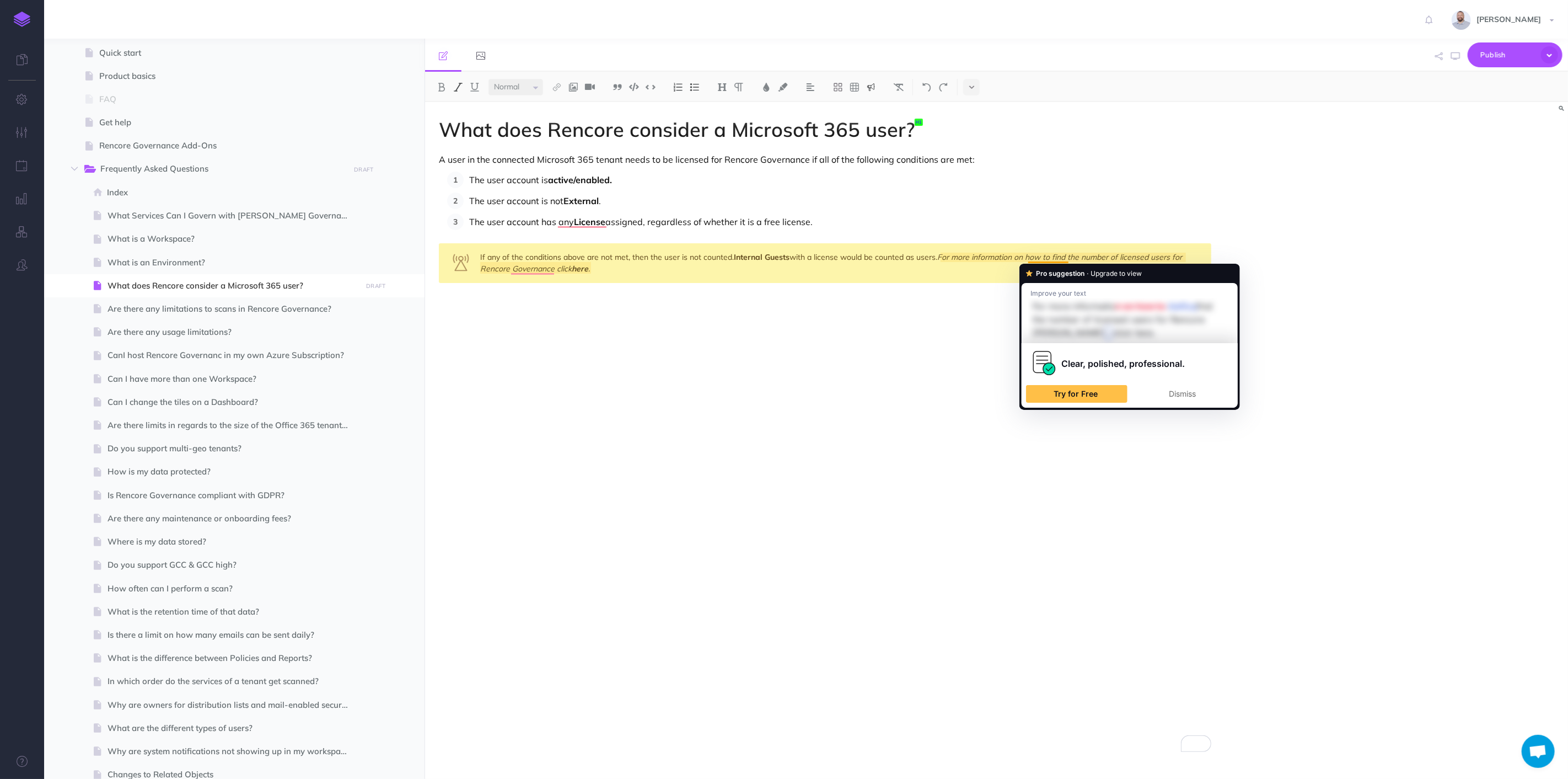
click at [999, 267] on div "If any of the conditions above are not met, then the user is not counted. Inter…" at bounding box center [825, 263] width 772 height 40
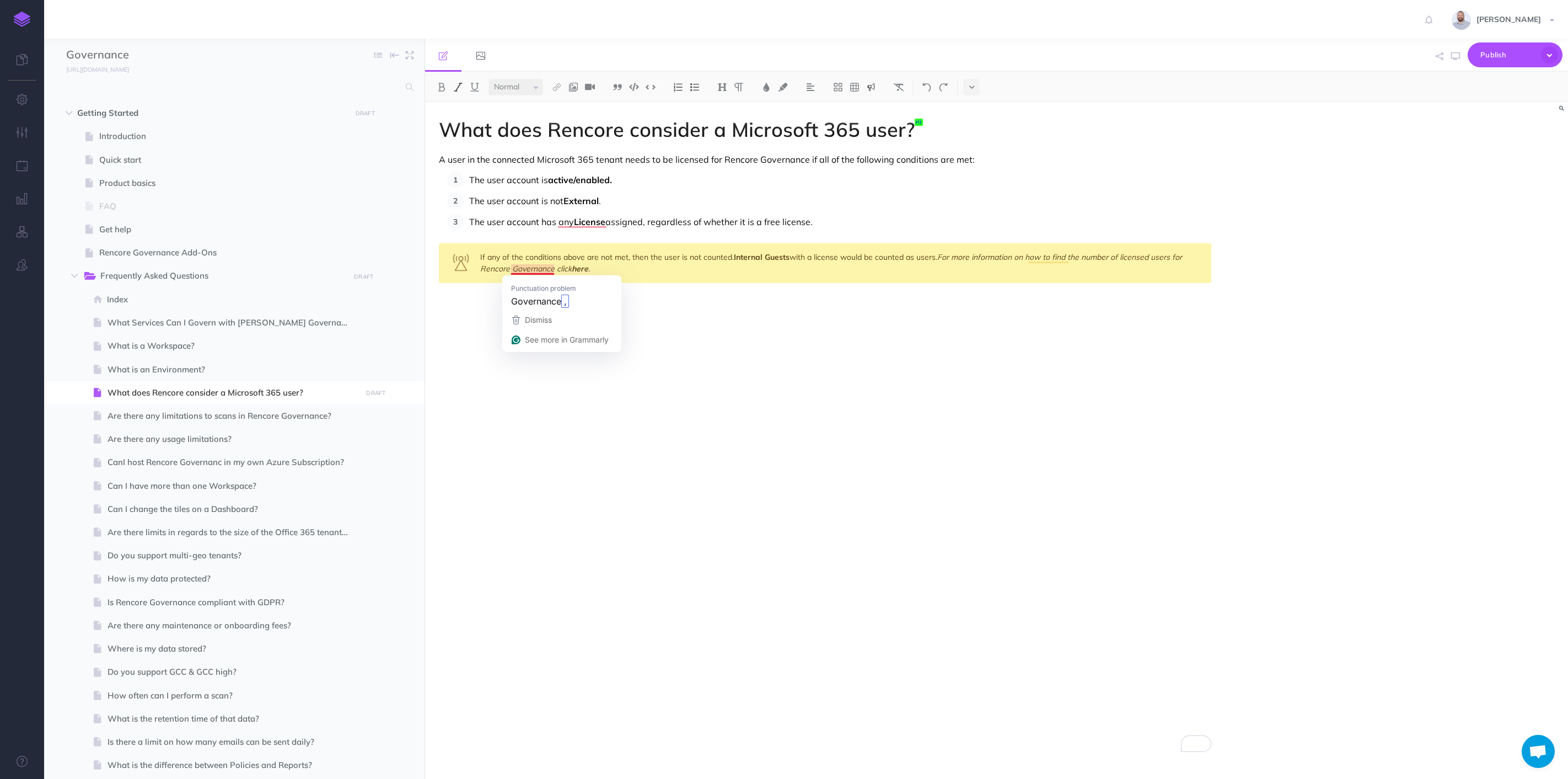
select select "null"
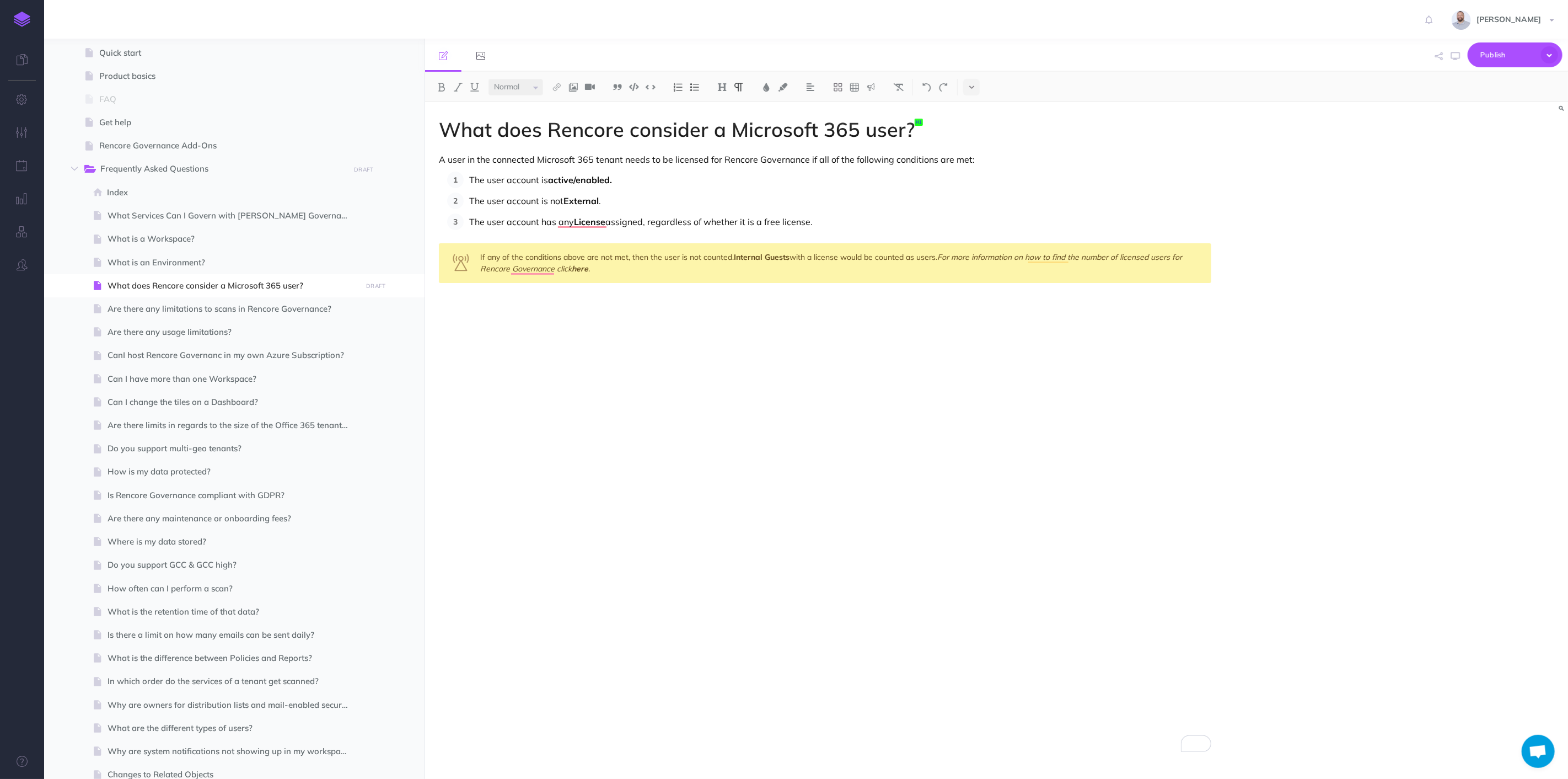
drag, startPoint x: 585, startPoint y: 267, endPoint x: 541, endPoint y: 289, distance: 49.2
click at [541, 291] on div "What does Rencore consider a Microsoft 365 user? A user in the connected Micros…" at bounding box center [824, 435] width 800 height 666
click at [603, 267] on div "If any of the conditions above are not met, then the user is not counted. Inter…" at bounding box center [825, 263] width 772 height 40
click at [894, 210] on ol "The user account is active/enabled. The user account is not External . The user…" at bounding box center [829, 200] width 764 height 58
click at [1485, 55] on span "Publish" at bounding box center [1508, 55] width 55 height 17
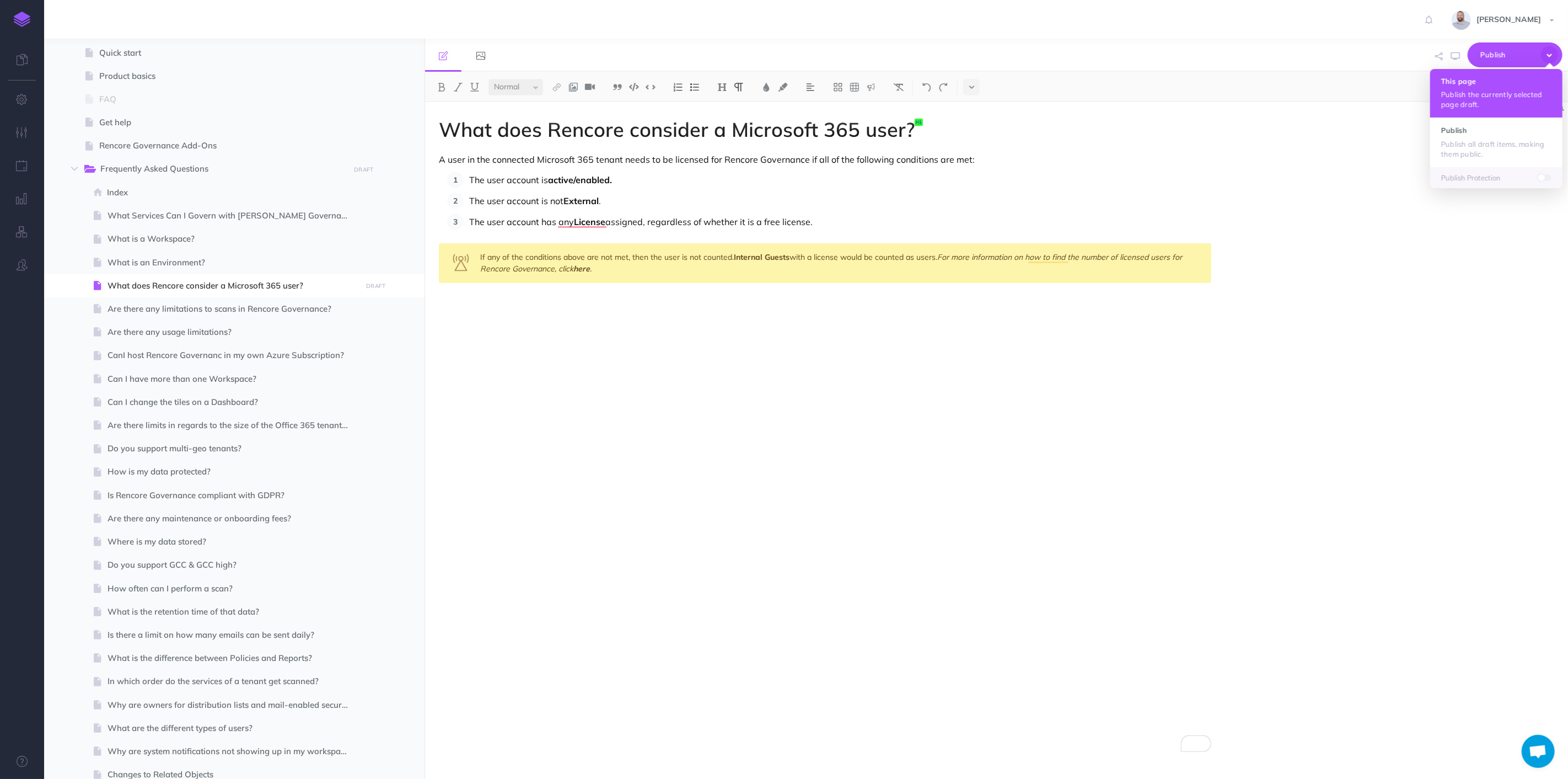
click at [1482, 84] on h4 "This page" at bounding box center [1496, 81] width 110 height 8
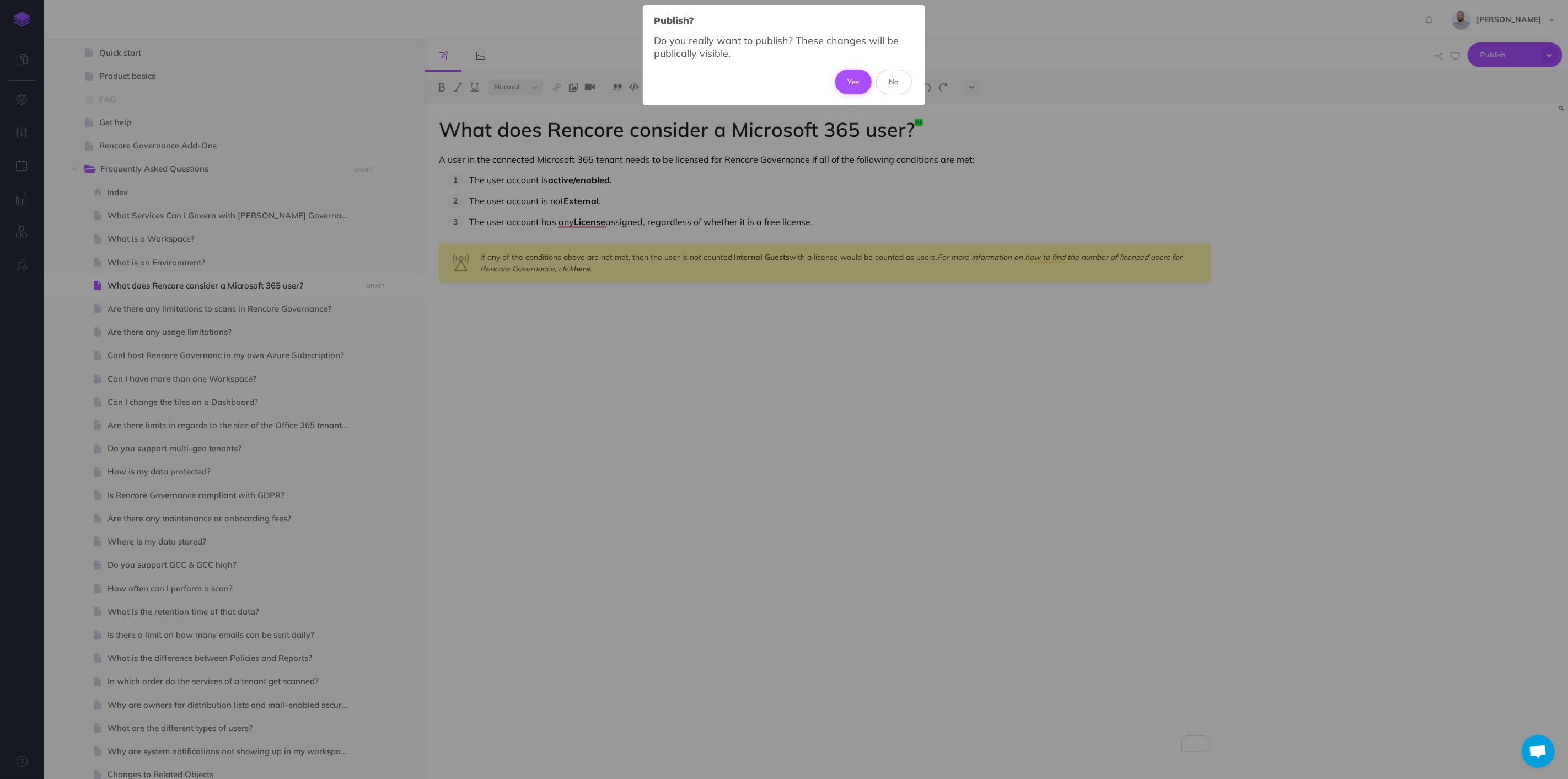
click at [850, 78] on button "Yes" at bounding box center [853, 81] width 37 height 24
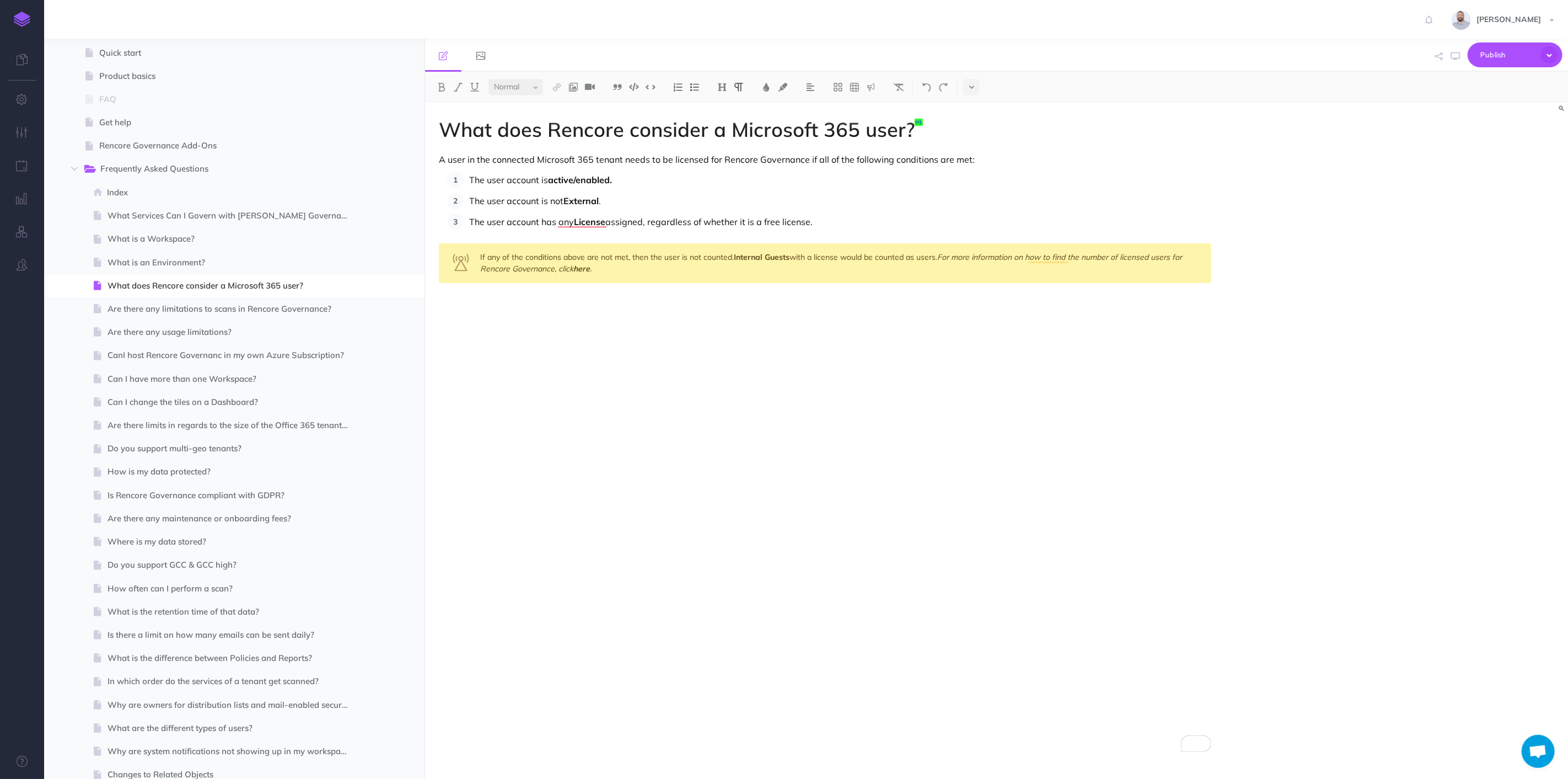
click at [501, 316] on div "What does Rencore consider a Microsoft 365 user? A user in the connected Micros…" at bounding box center [824, 435] width 800 height 666
click at [905, 403] on div "What does Rencore consider a Microsoft 365 user? A user in the connected Micros…" at bounding box center [824, 435] width 800 height 666
click at [784, 611] on div "What does Rencore consider a Microsoft 365 user? A user in the connected Micros…" at bounding box center [824, 435] width 800 height 666
click at [718, 428] on div "What does Rencore consider a Microsoft 365 user? A user in the connected Micros…" at bounding box center [824, 435] width 800 height 666
